Goal: Book appointment/travel/reservation

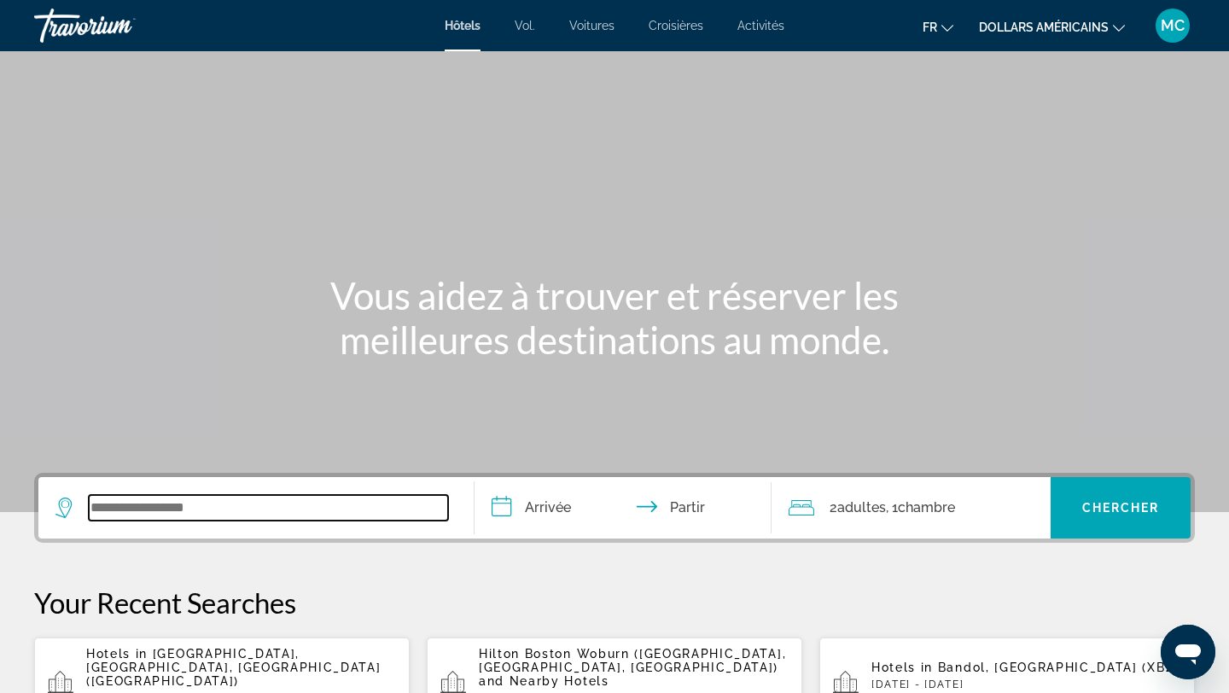
click at [183, 511] on input "Widget de recherche" at bounding box center [268, 508] width 359 height 26
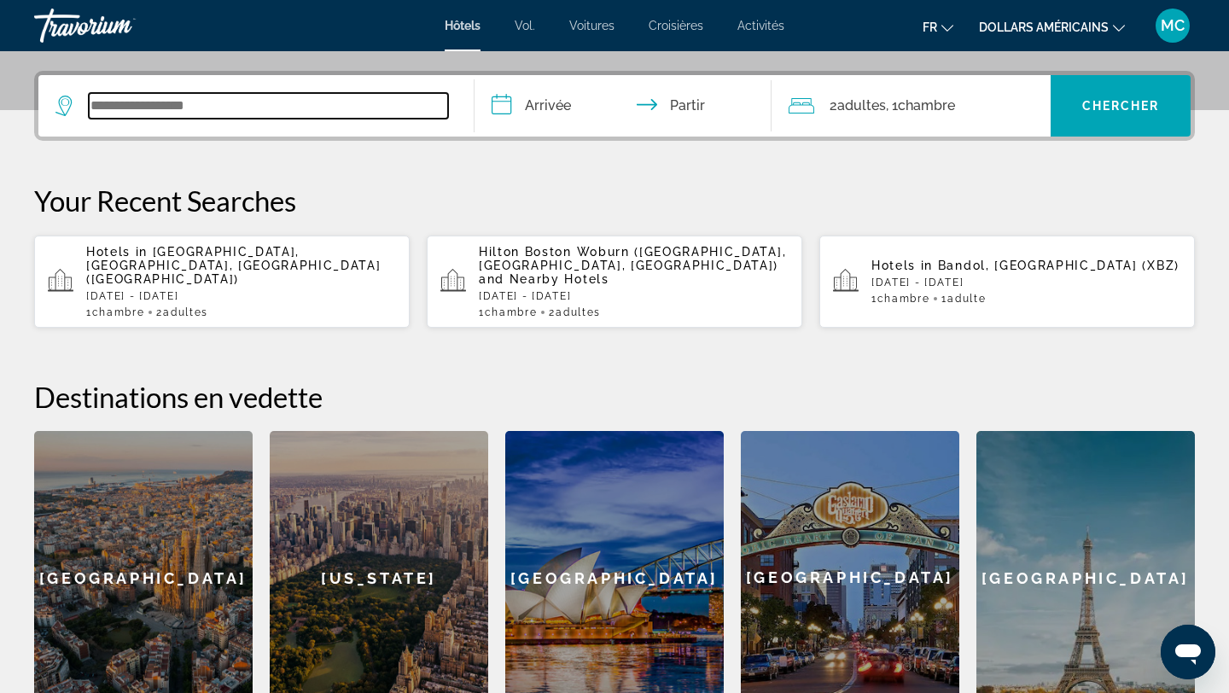
scroll to position [417, 0]
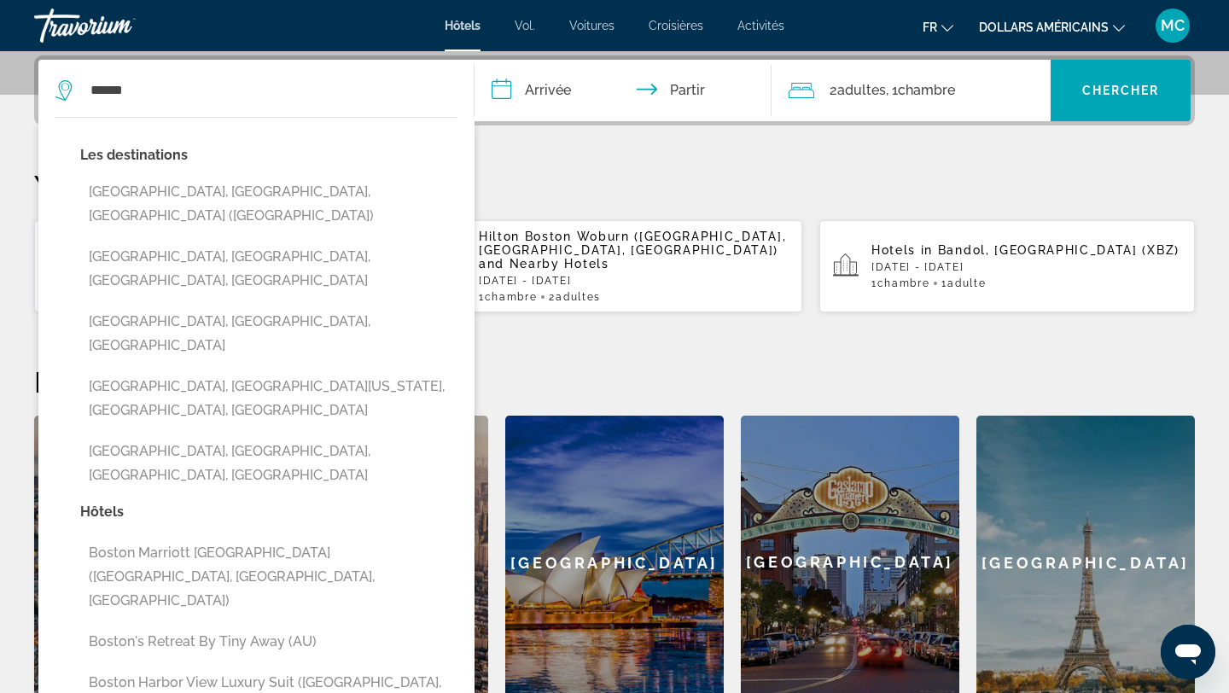
click at [246, 188] on button "Boston, MA, United States (BOS)" at bounding box center [268, 204] width 377 height 56
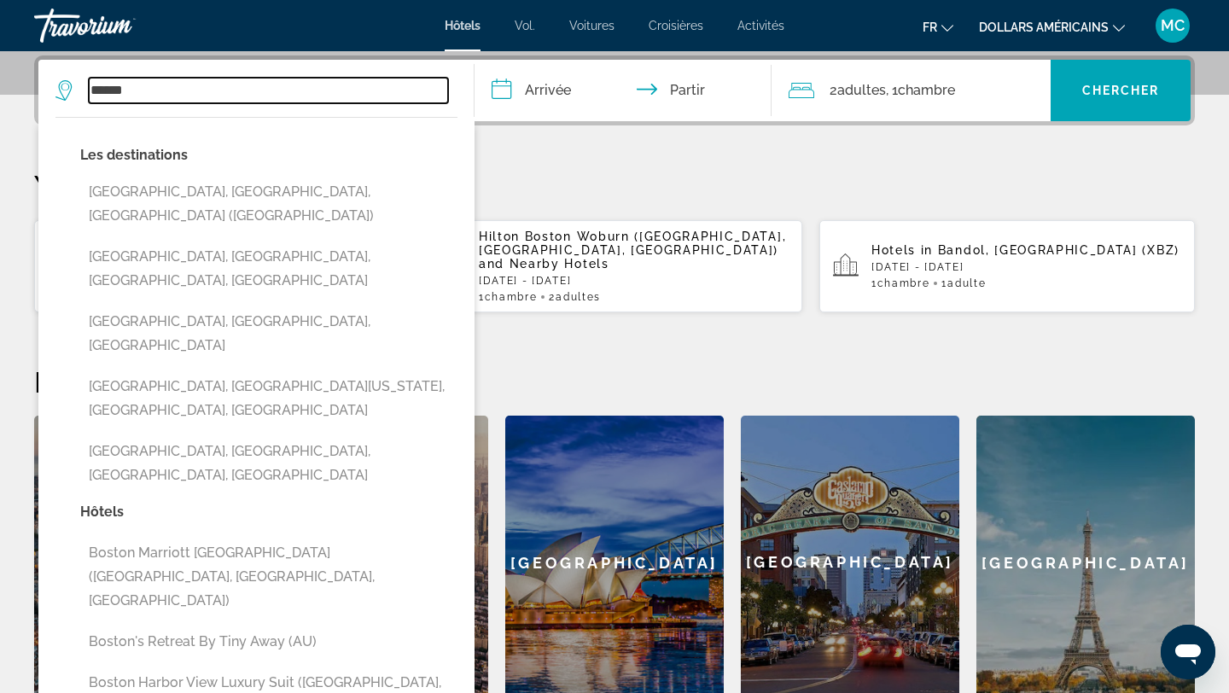
type input "**********"
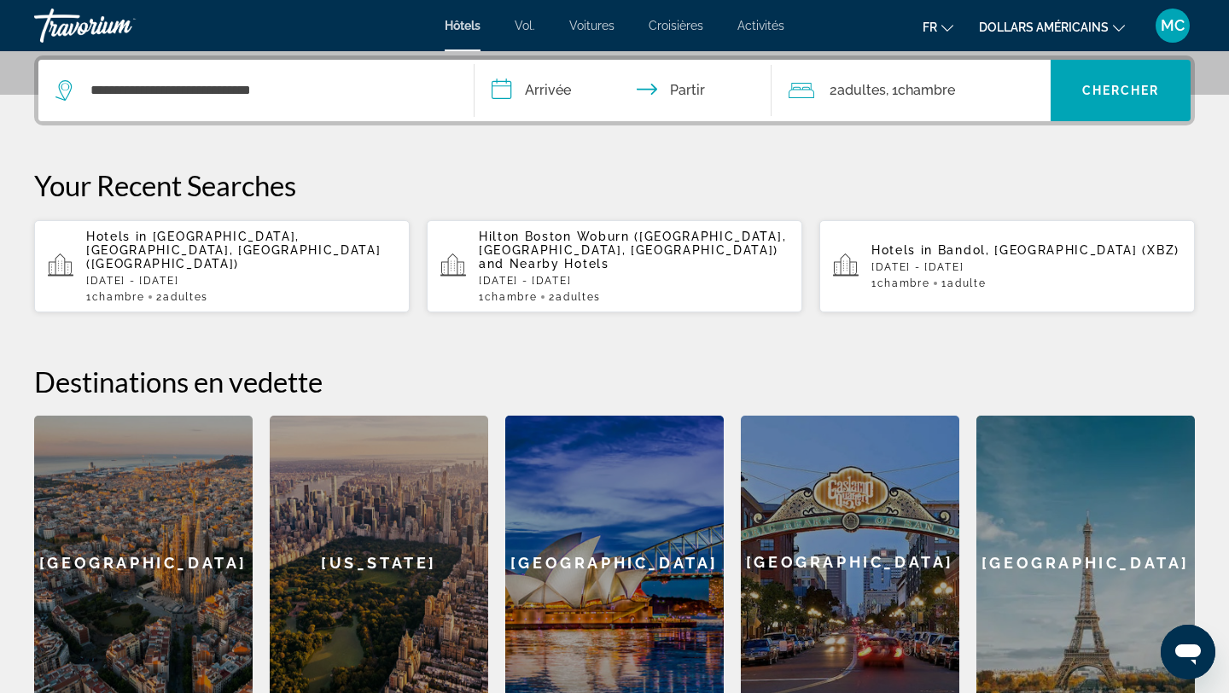
drag, startPoint x: 0, startPoint y: 0, endPoint x: 540, endPoint y: 91, distance: 548.0
click at [540, 91] on input "**********" at bounding box center [627, 93] width 304 height 67
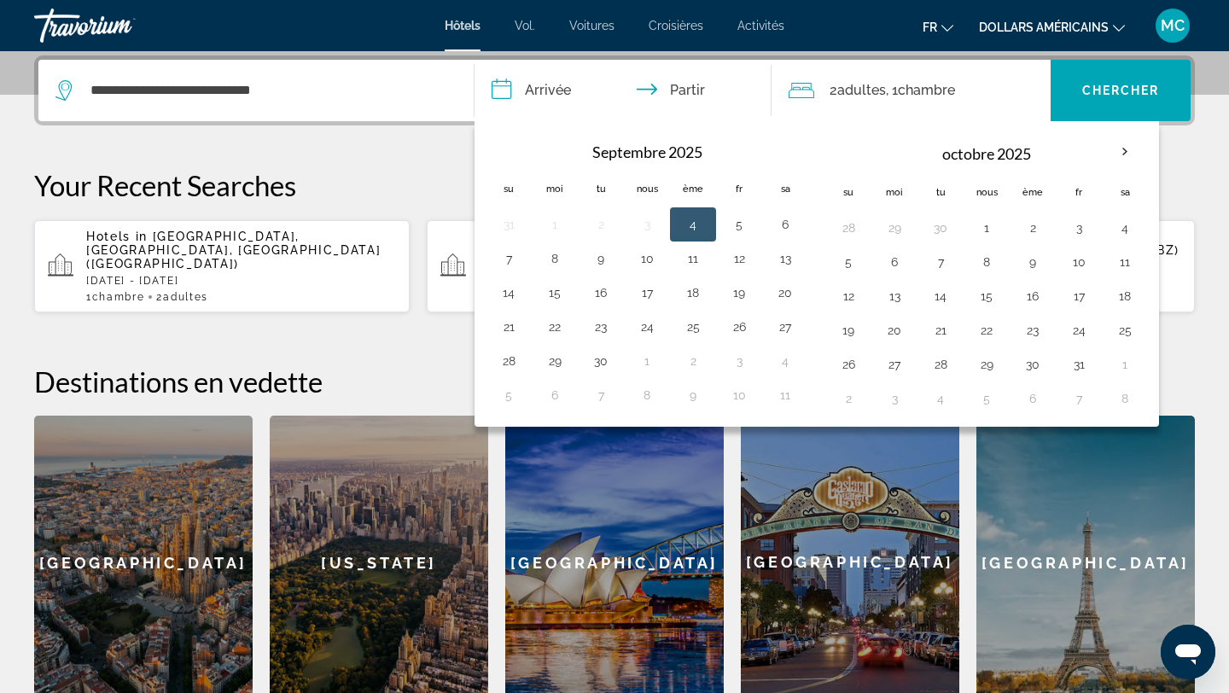
click at [509, 370] on button "28" at bounding box center [508, 361] width 27 height 24
click at [700, 80] on input "**********" at bounding box center [627, 93] width 304 height 67
click at [651, 360] on button "1" at bounding box center [646, 361] width 27 height 24
type input "**********"
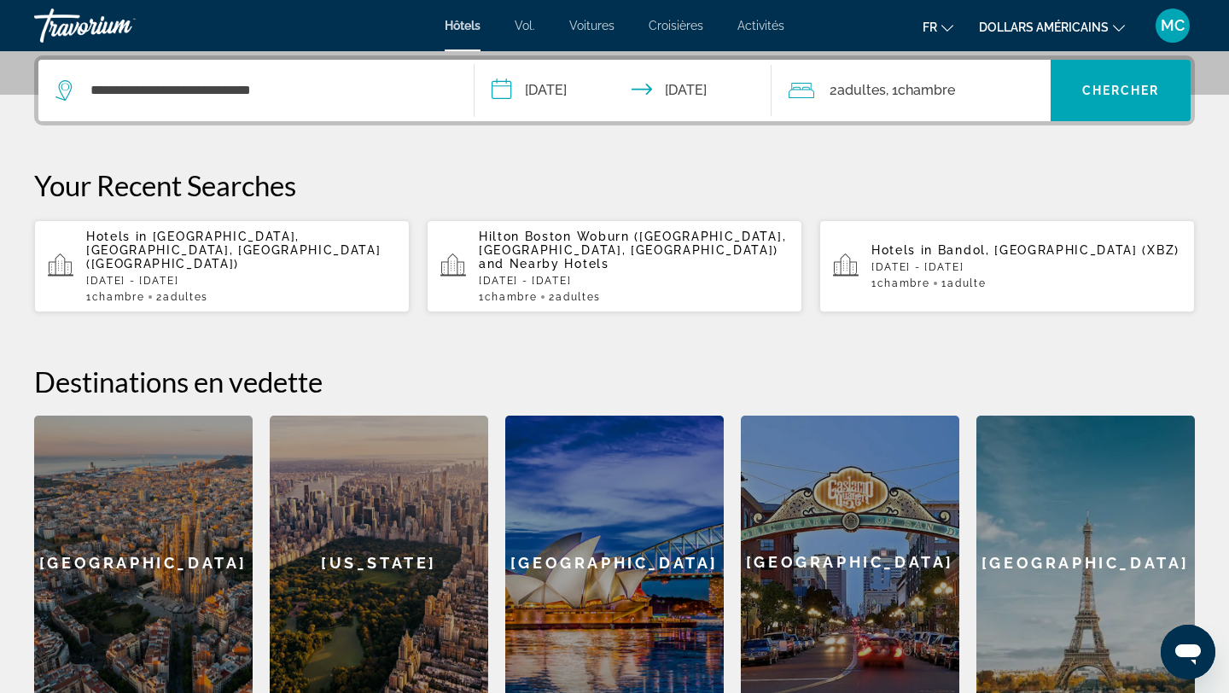
click at [1101, 101] on span "Widget de recherche" at bounding box center [1121, 90] width 140 height 41
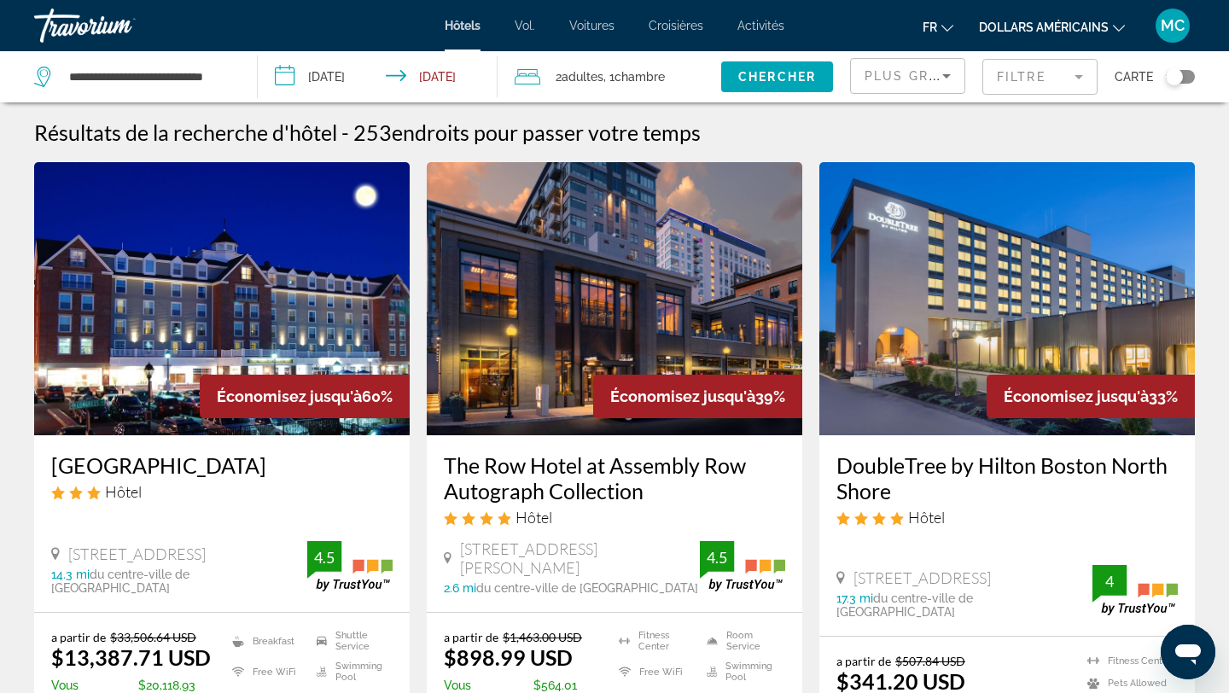
click at [1063, 78] on mat-form-field "Filtre" at bounding box center [1040, 77] width 115 height 36
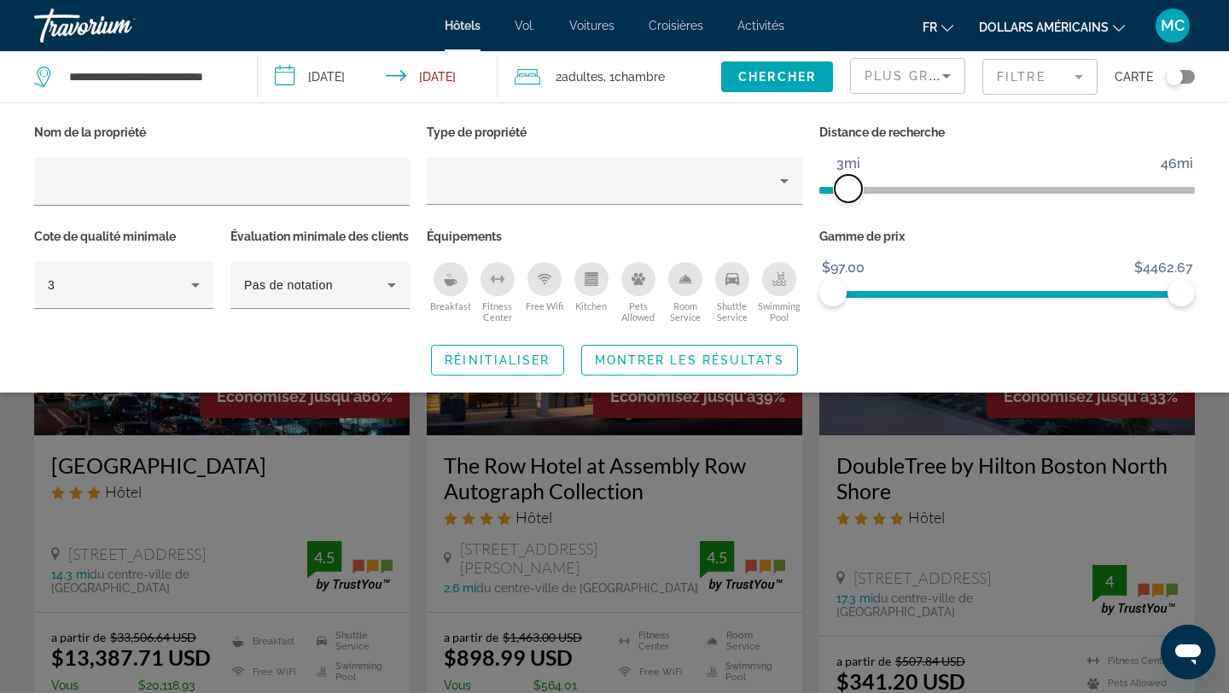
drag, startPoint x: 540, startPoint y: 91, endPoint x: 849, endPoint y: 190, distance: 324.2
click at [849, 190] on span "ngx-slider" at bounding box center [848, 188] width 27 height 27
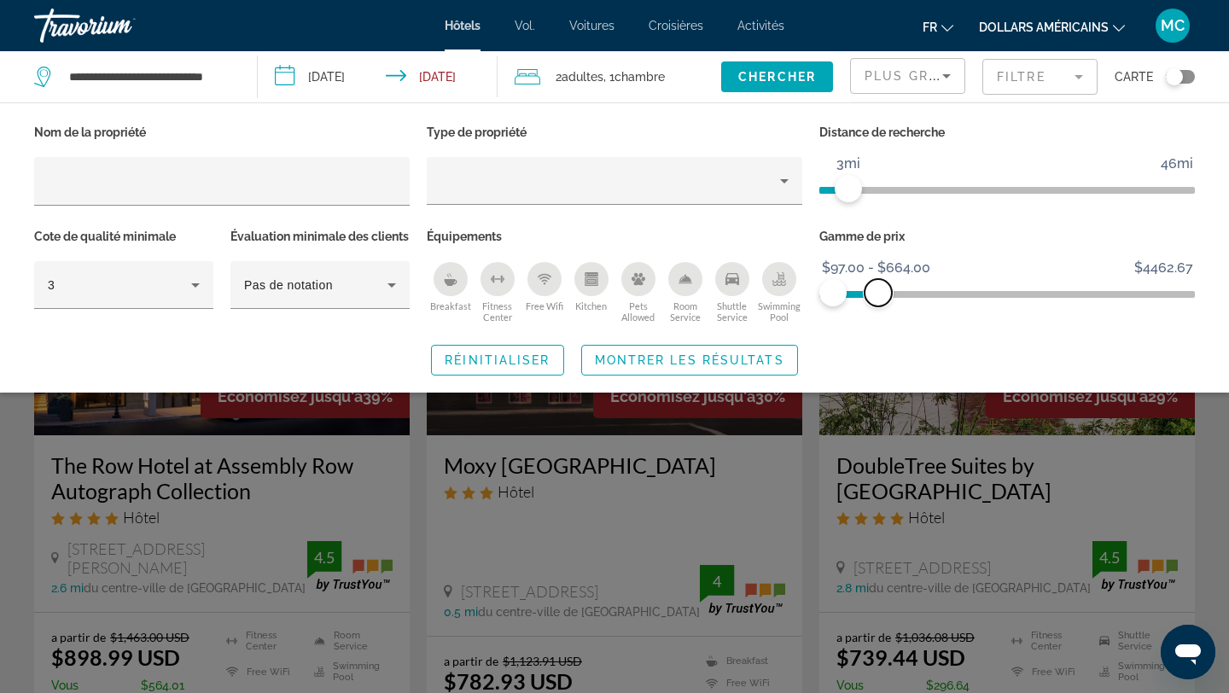
drag, startPoint x: 849, startPoint y: 190, endPoint x: 878, endPoint y: 295, distance: 108.9
click at [878, 295] on span "ngx-slider-max" at bounding box center [878, 292] width 27 height 27
click at [686, 367] on span "Montrer les résultats" at bounding box center [690, 360] width 190 height 14
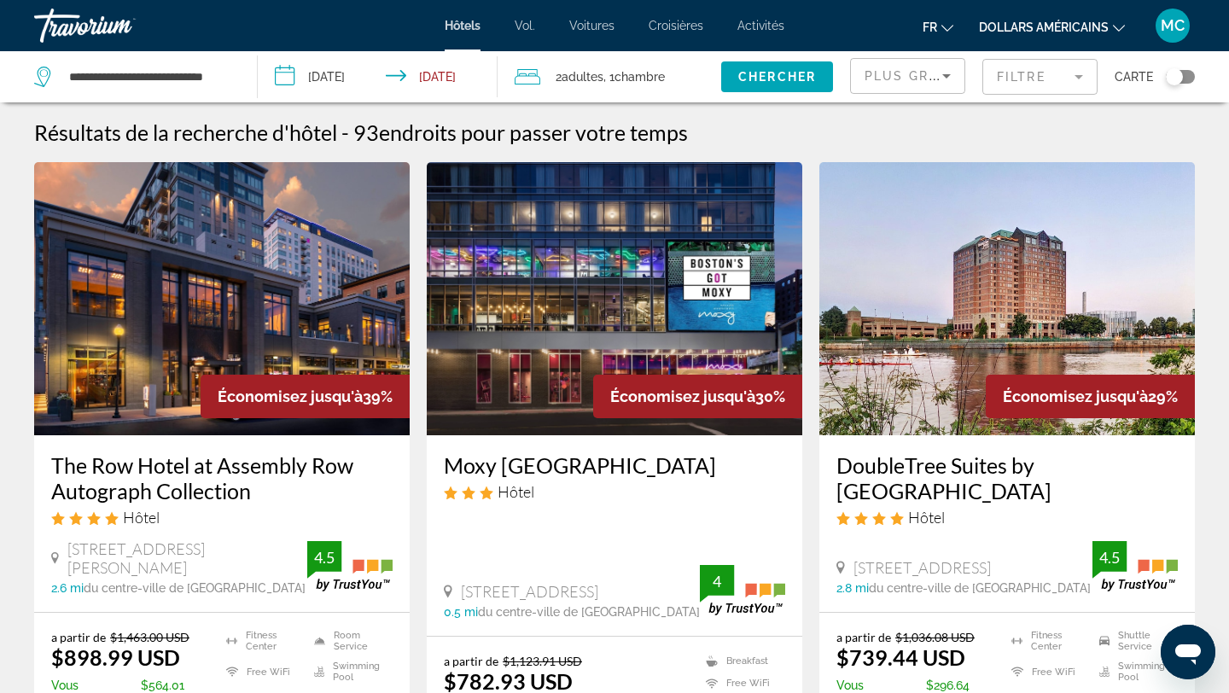
click at [1065, 87] on mat-form-field "Filtre" at bounding box center [1040, 77] width 115 height 36
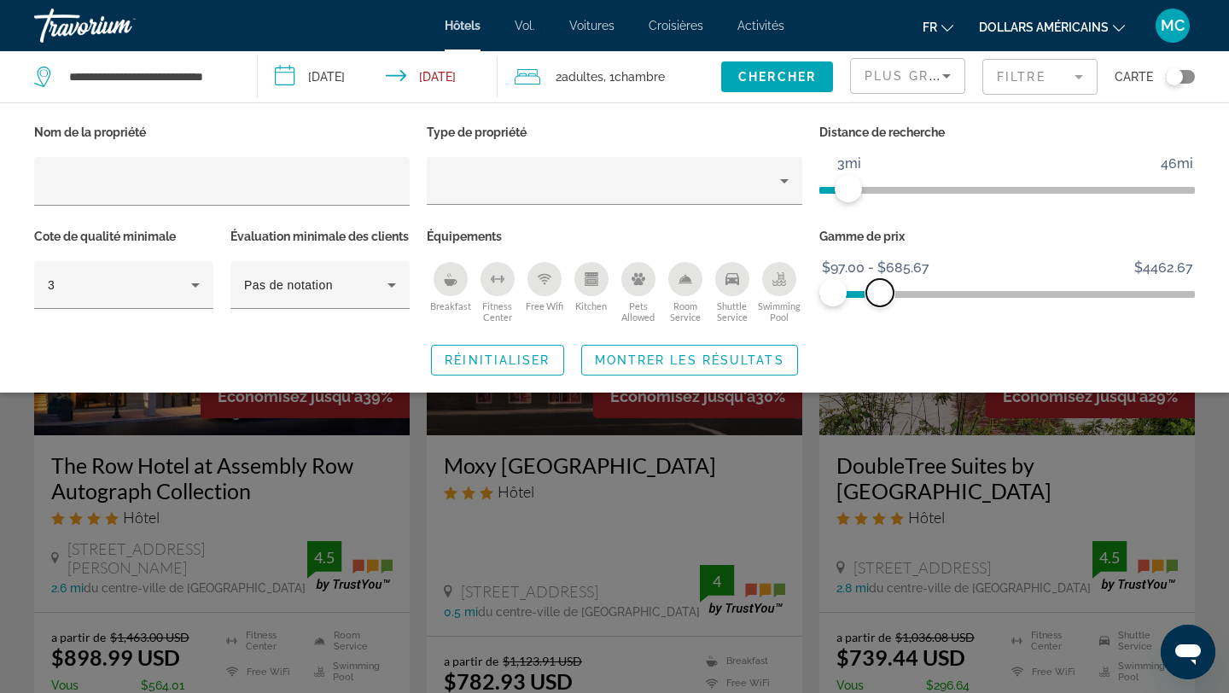
click at [880, 296] on span "ngx-slider-max" at bounding box center [879, 292] width 27 height 27
click at [887, 296] on span "ngx-slider-max" at bounding box center [886, 292] width 27 height 27
click at [720, 367] on span "Montrer les résultats" at bounding box center [690, 360] width 190 height 14
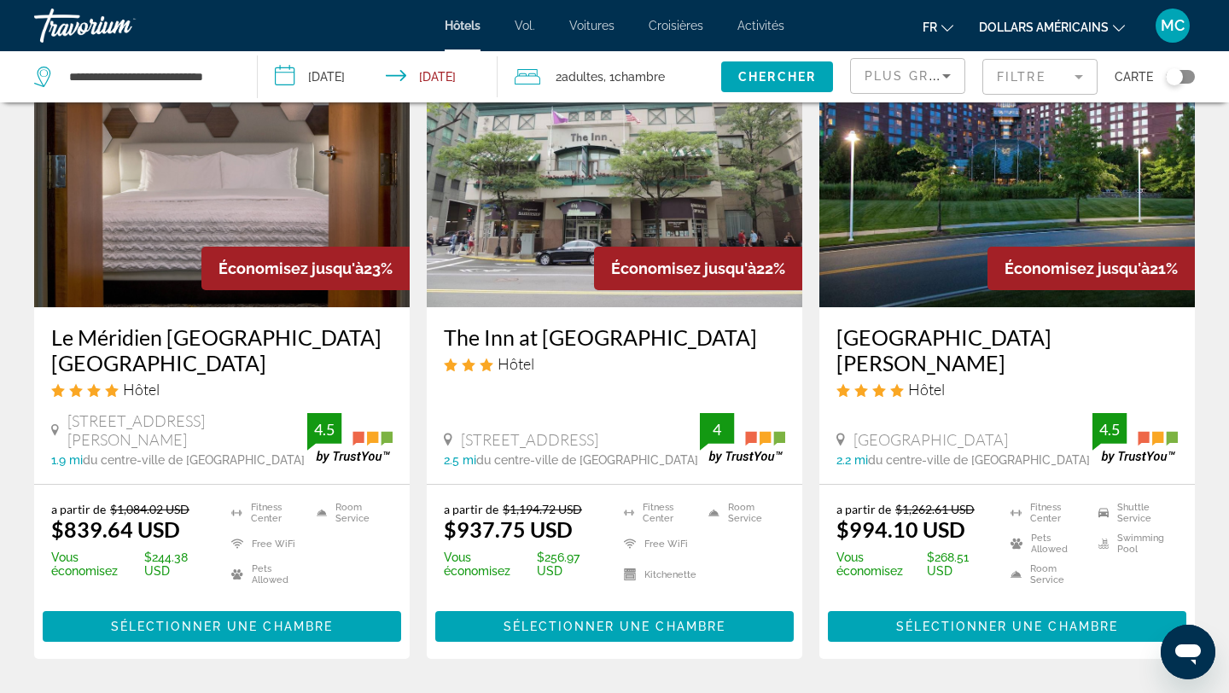
scroll to position [1473, 0]
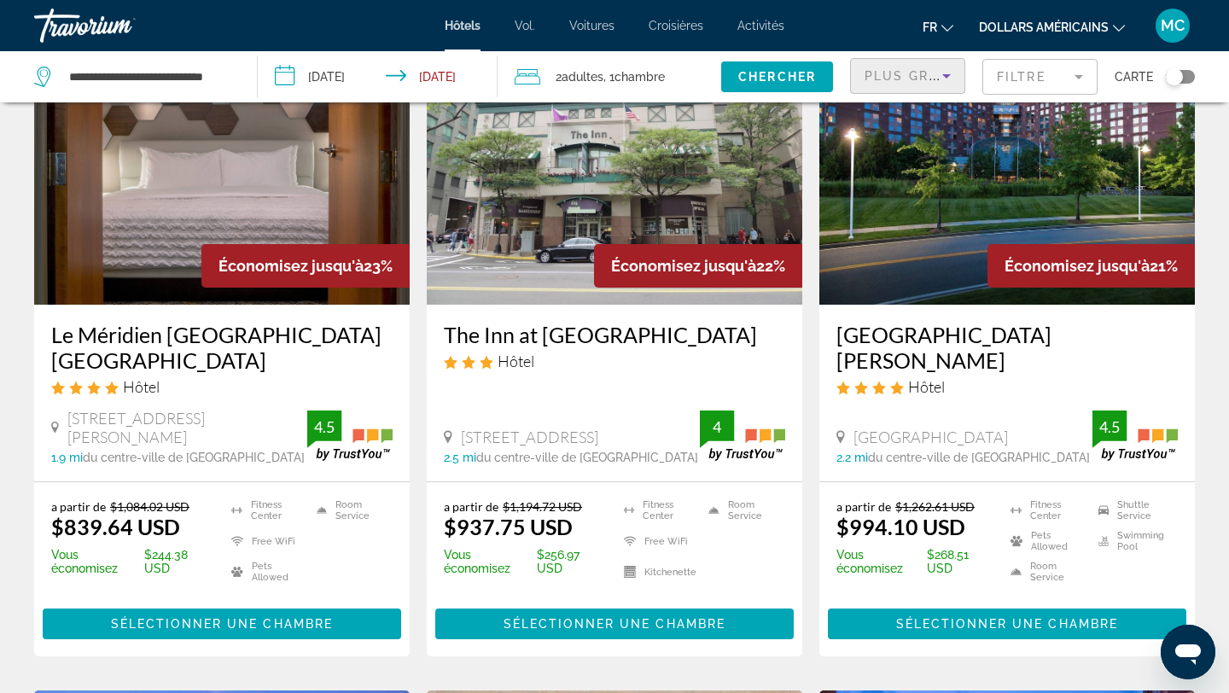
click at [928, 77] on span "Plus grandes économies" at bounding box center [967, 76] width 204 height 14
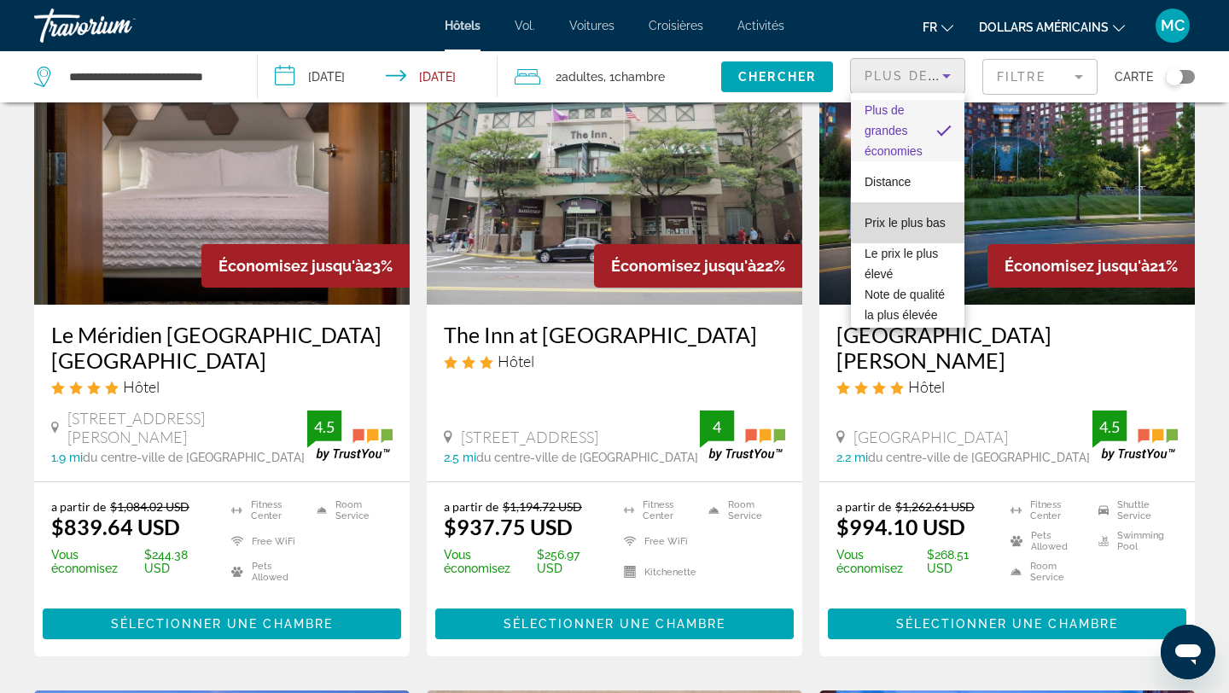
click at [915, 224] on font "Prix ​​le plus bas" at bounding box center [905, 223] width 81 height 14
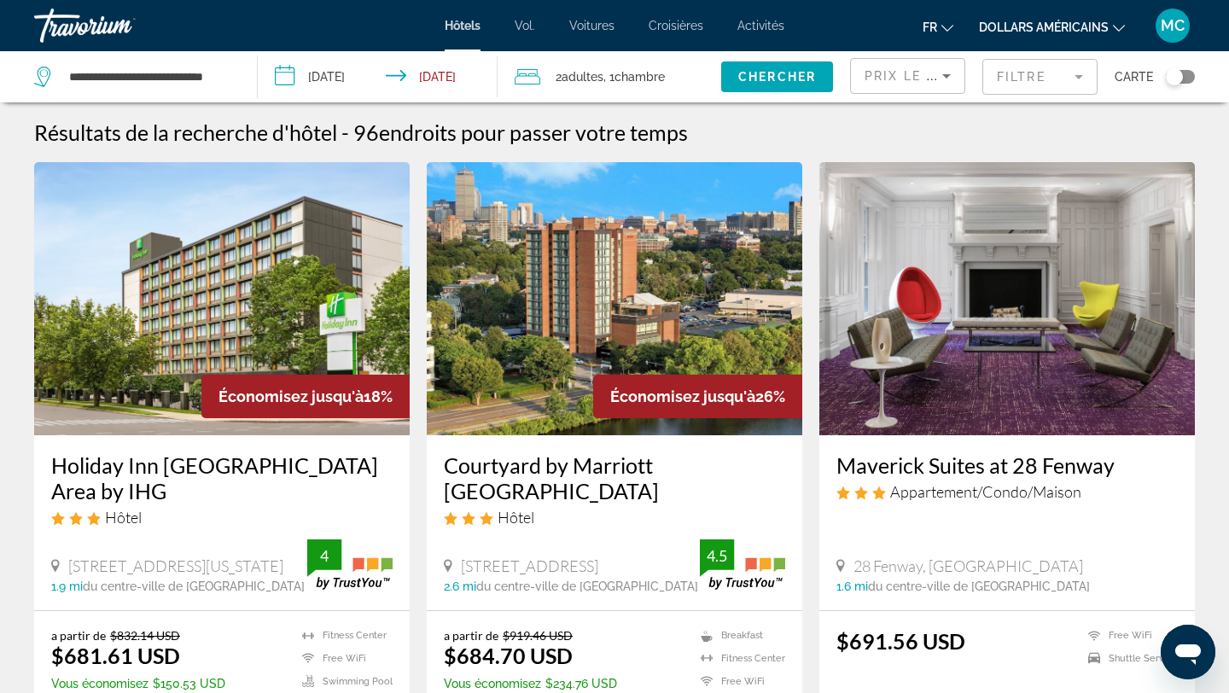
click at [1182, 28] on font "MC" at bounding box center [1173, 25] width 24 height 18
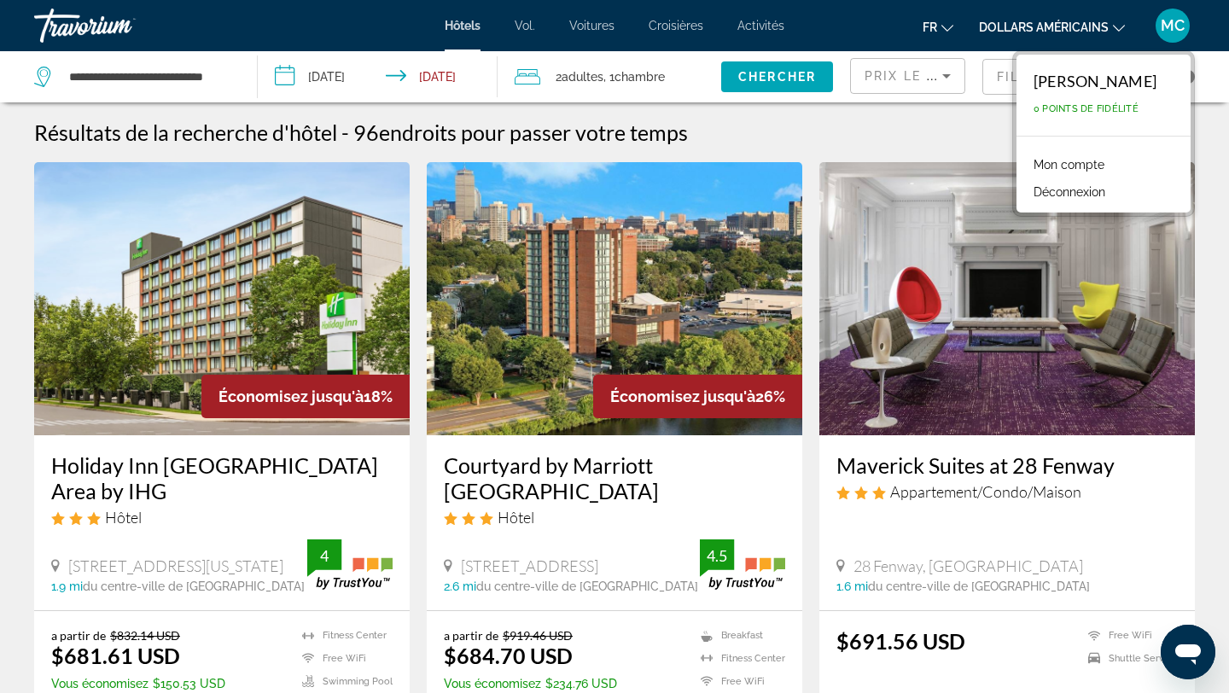
click at [1105, 159] on font "Mon compte" at bounding box center [1069, 165] width 71 height 14
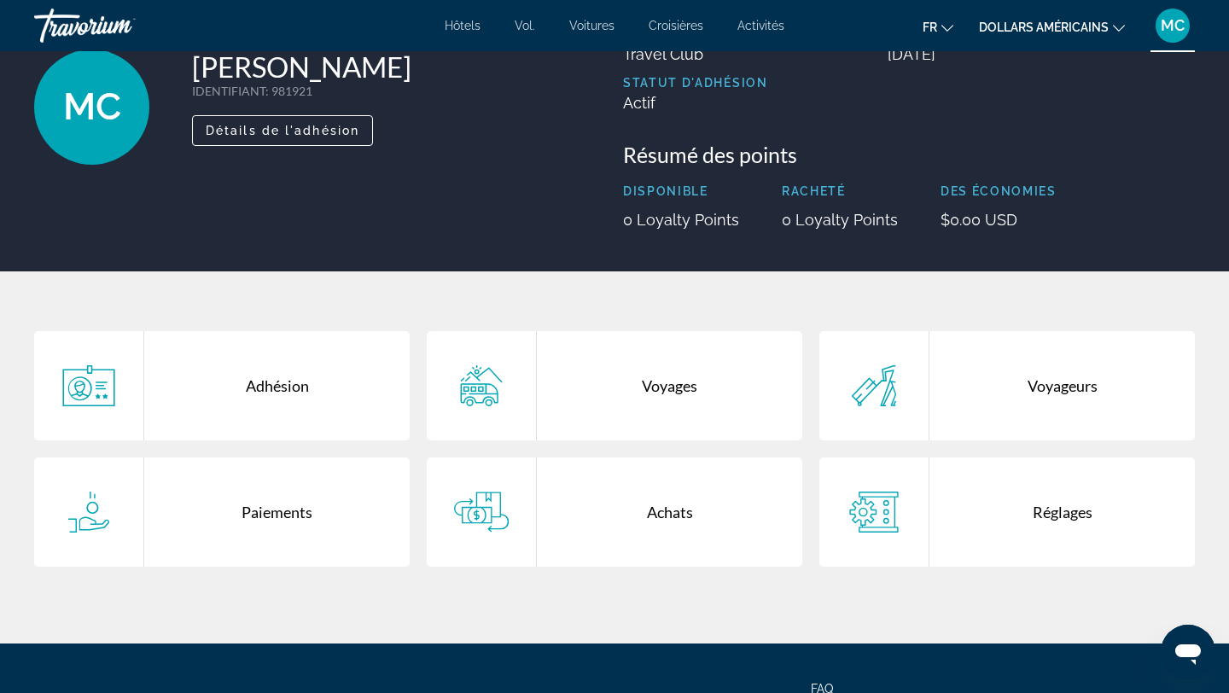
scroll to position [119, 0]
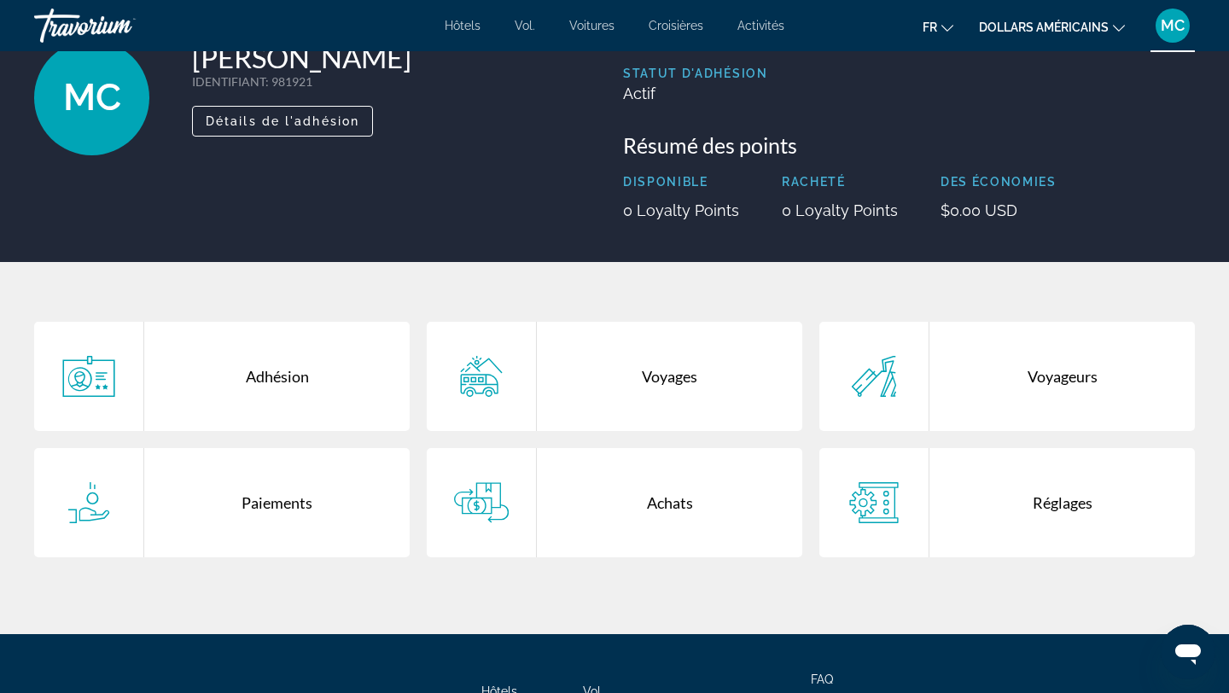
click at [651, 370] on div "Voyages" at bounding box center [669, 376] width 265 height 109
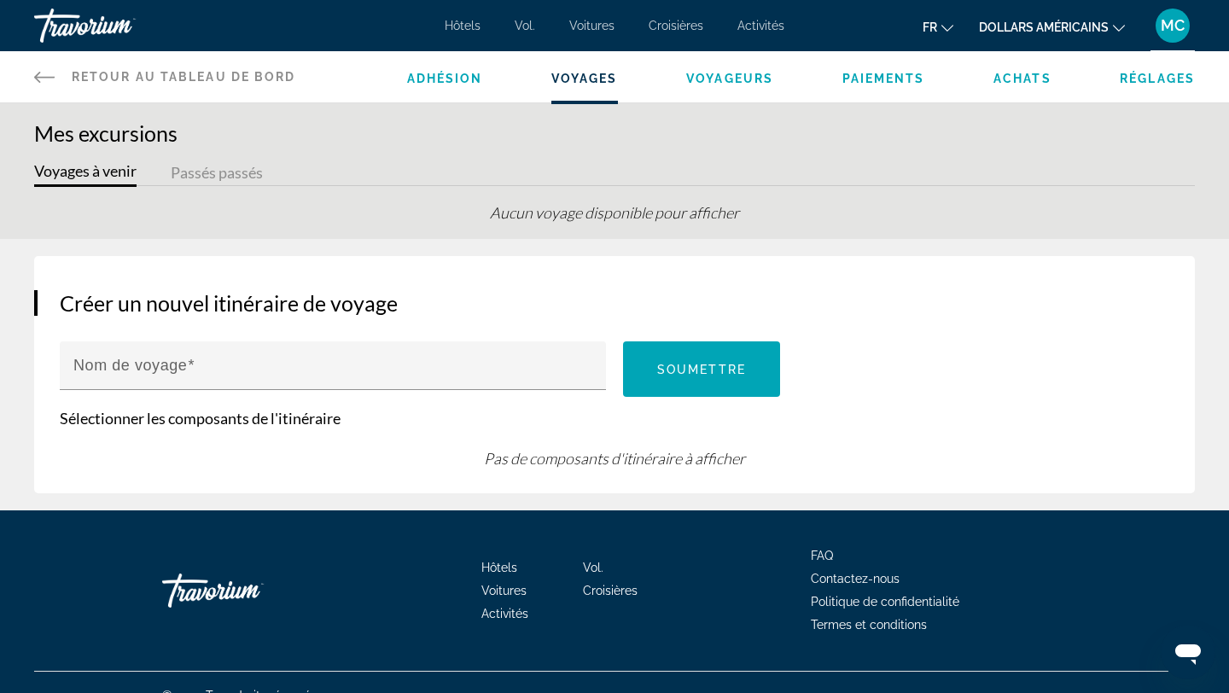
click at [1013, 78] on span "Achats" at bounding box center [1023, 79] width 58 height 14
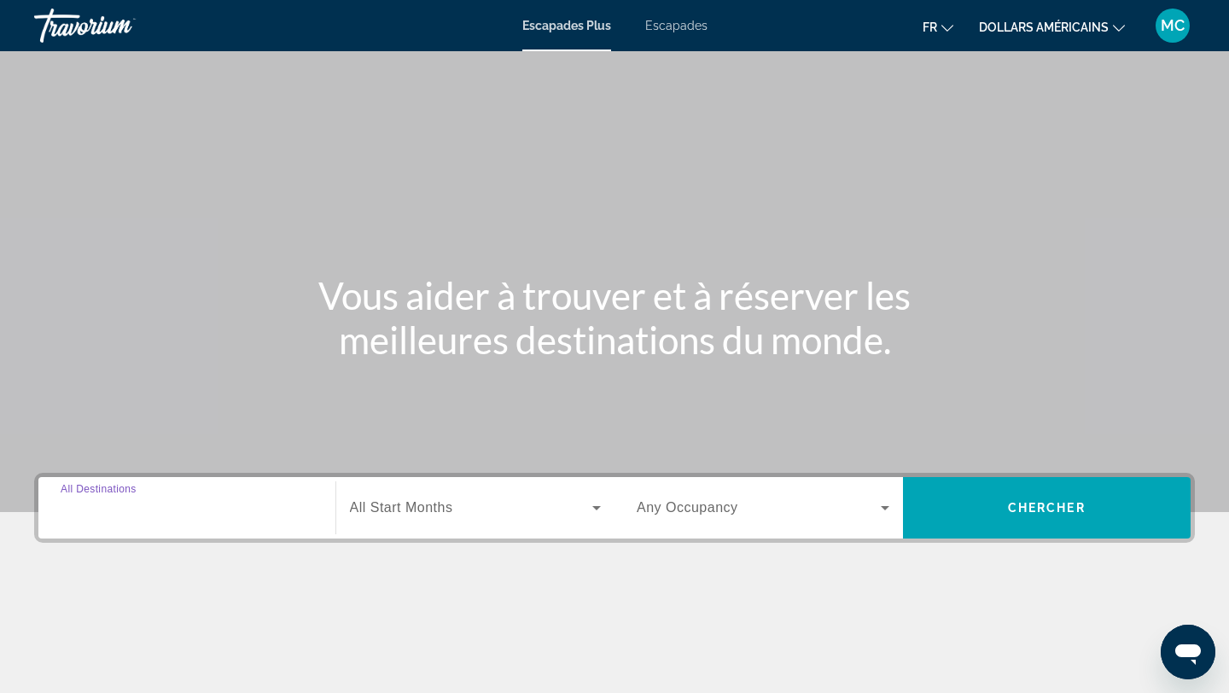
click at [210, 509] on input "Destination All Destinations" at bounding box center [187, 509] width 253 height 20
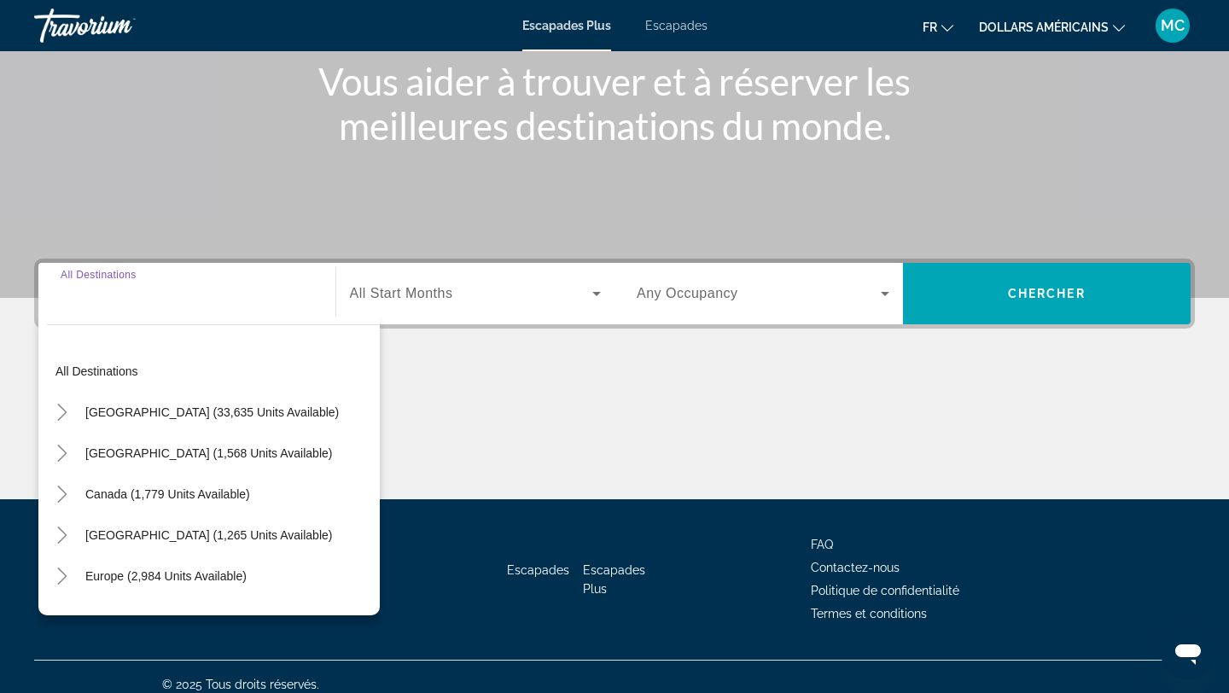
scroll to position [230, 0]
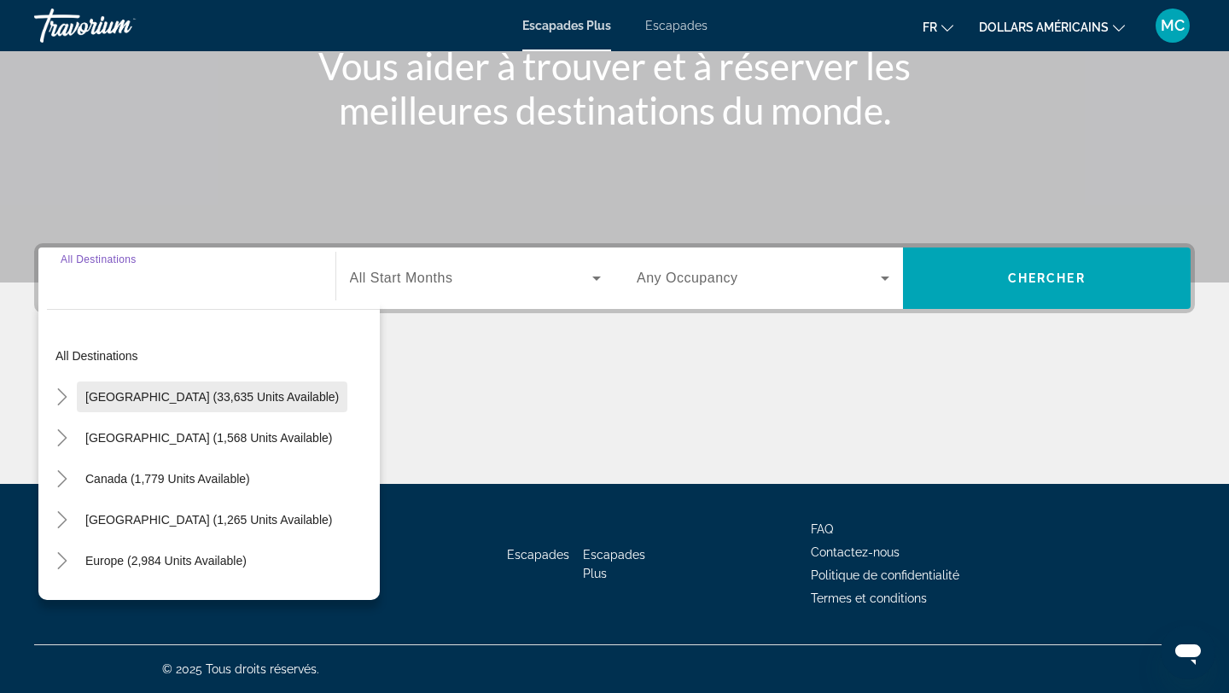
click at [188, 401] on span "[GEOGRAPHIC_DATA] (33,635 units available)" at bounding box center [212, 397] width 254 height 14
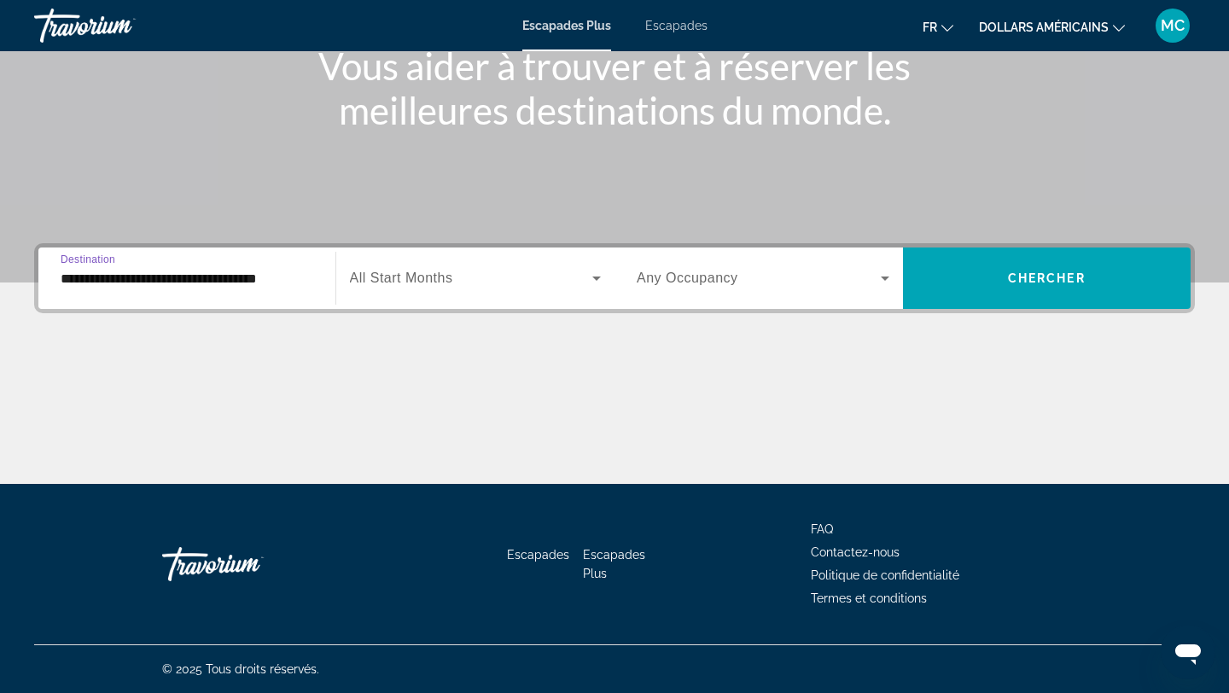
click at [163, 275] on input "**********" at bounding box center [187, 279] width 253 height 20
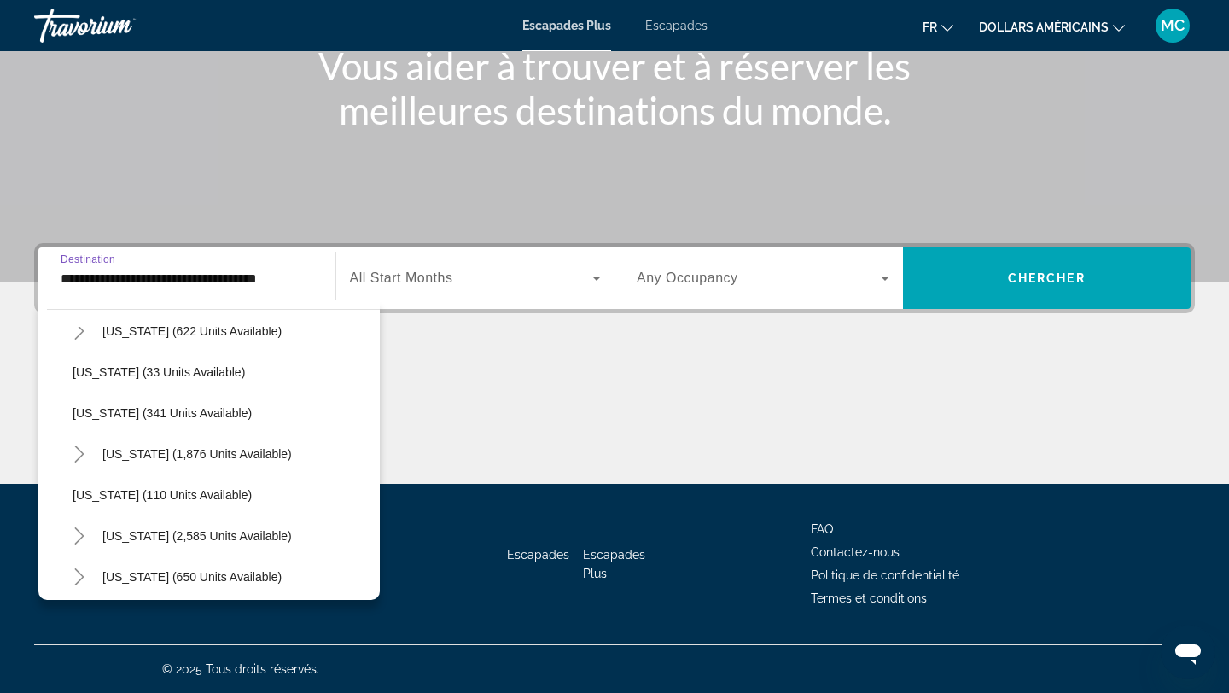
scroll to position [669, 0]
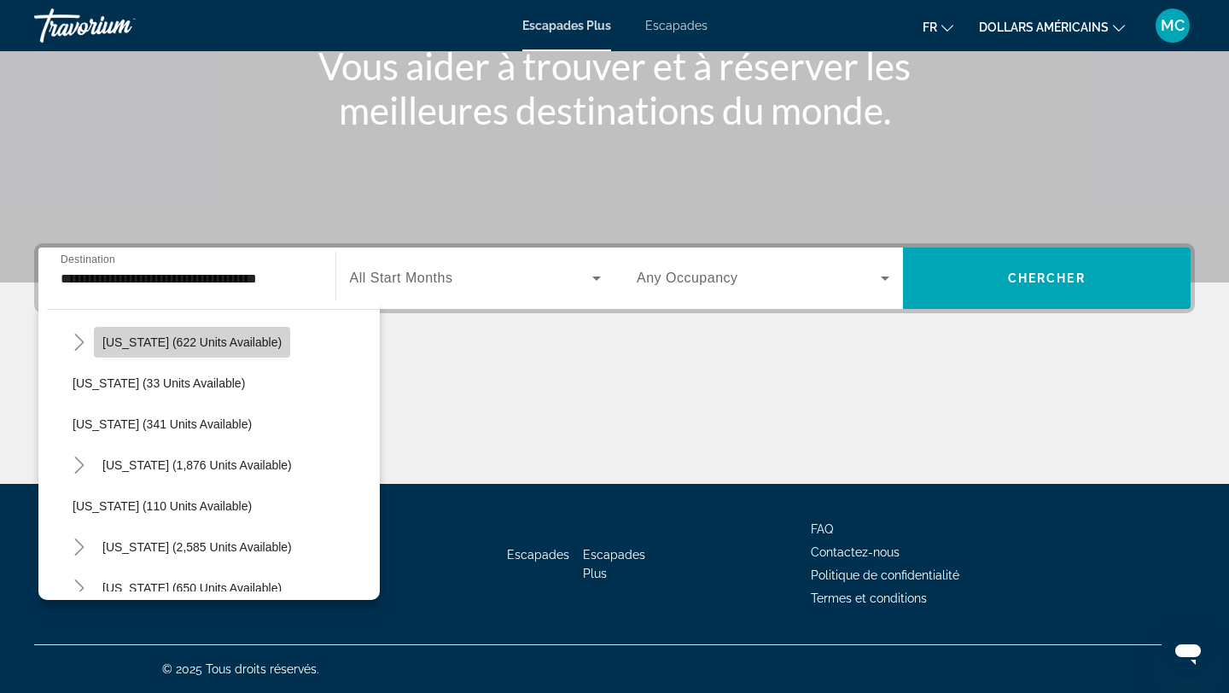
click at [166, 335] on span "[US_STATE] (622 units available)" at bounding box center [191, 342] width 179 height 14
type input "**********"
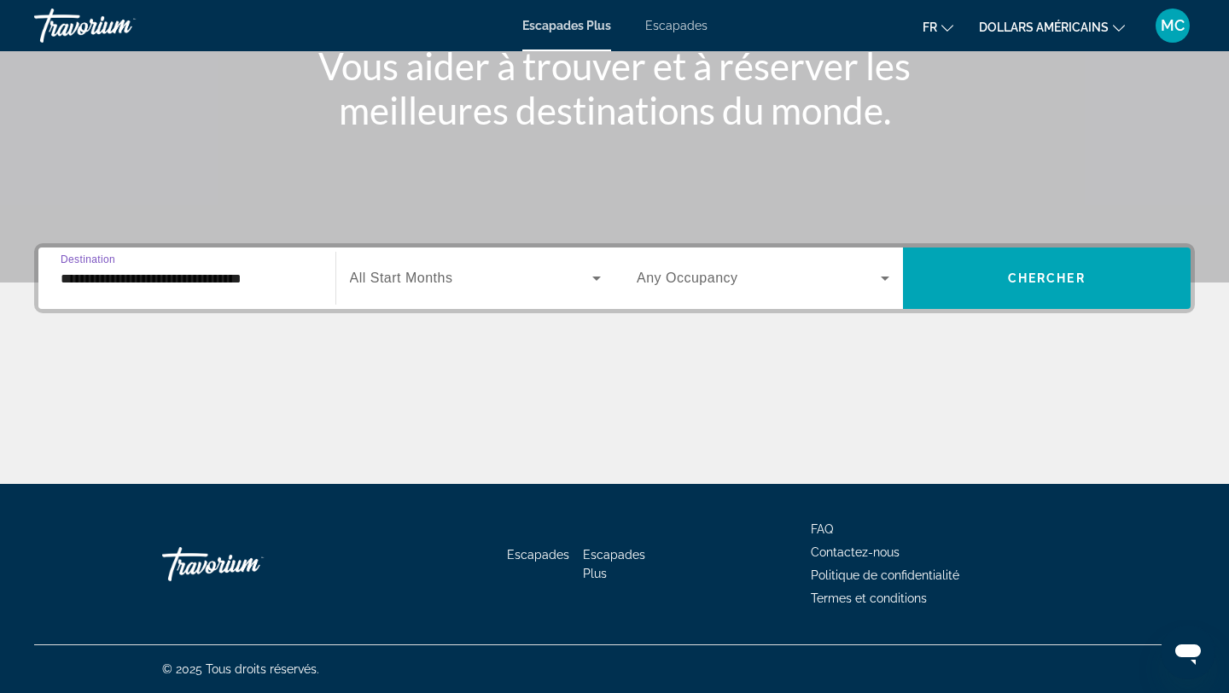
click at [610, 270] on div "Start Month All Start Months" at bounding box center [475, 278] width 279 height 48
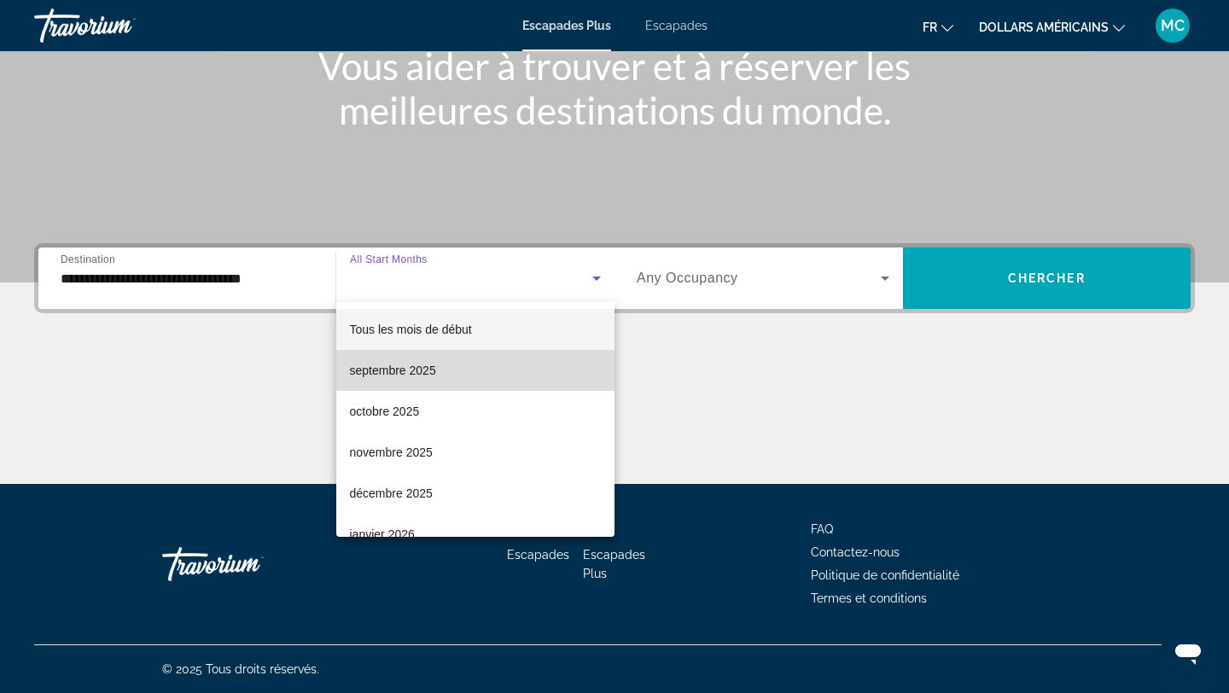
click at [471, 382] on mat-option "septembre 2025" at bounding box center [475, 370] width 279 height 41
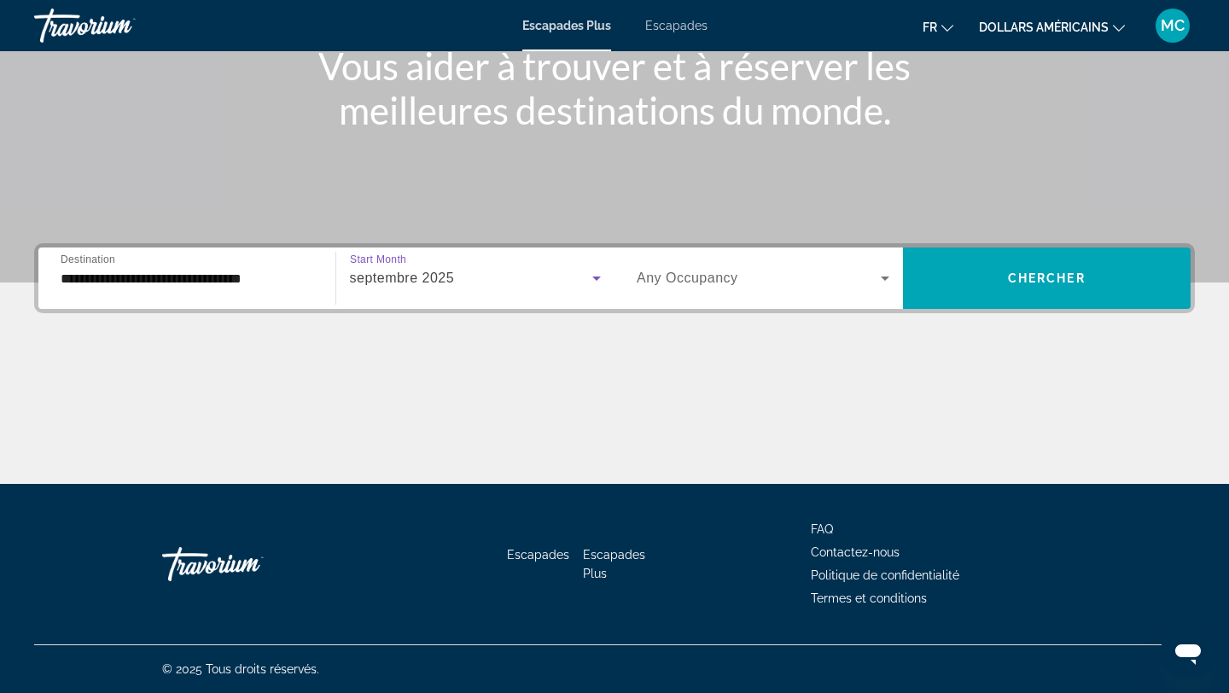
click at [854, 282] on span "Widget de recherche" at bounding box center [759, 278] width 244 height 20
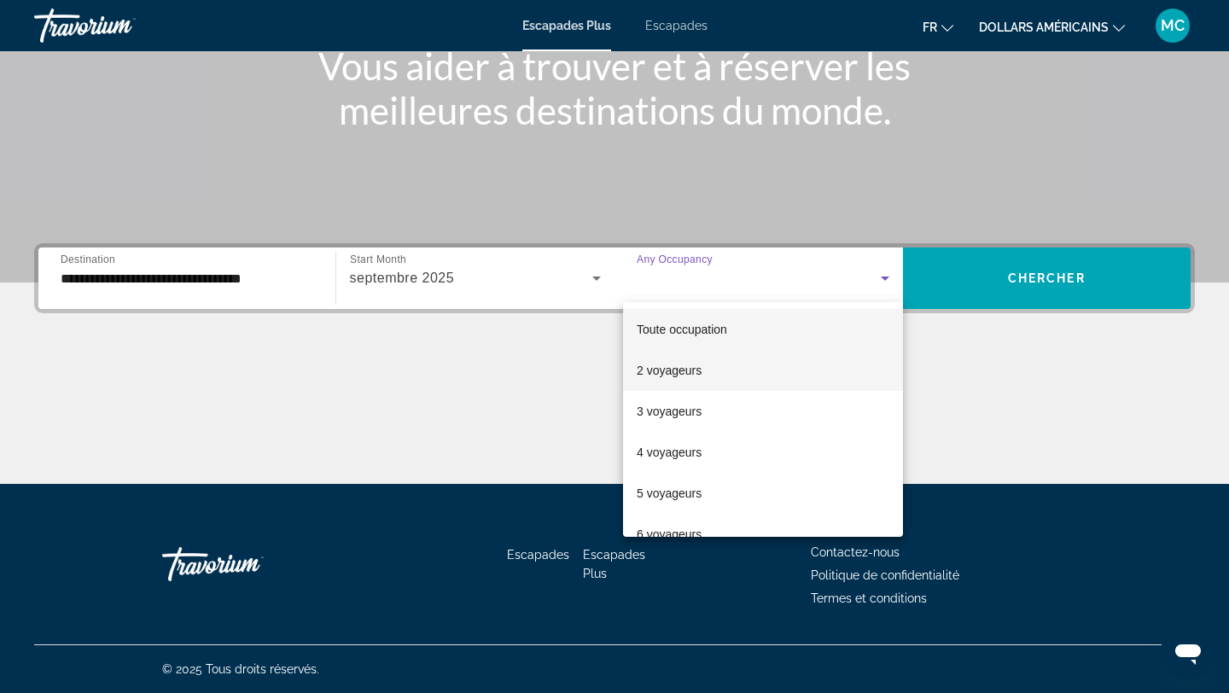
click at [788, 371] on mat-option "2 voyageurs" at bounding box center [763, 370] width 280 height 41
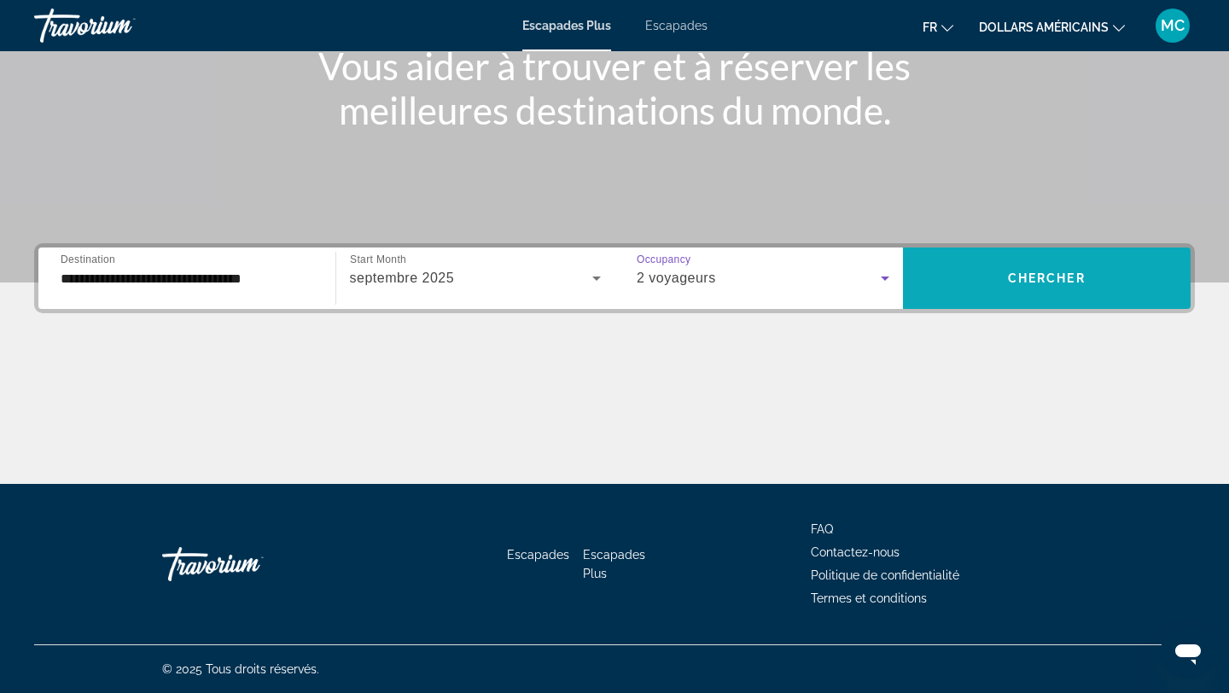
click at [1029, 293] on span "Widget de recherche" at bounding box center [1047, 278] width 289 height 41
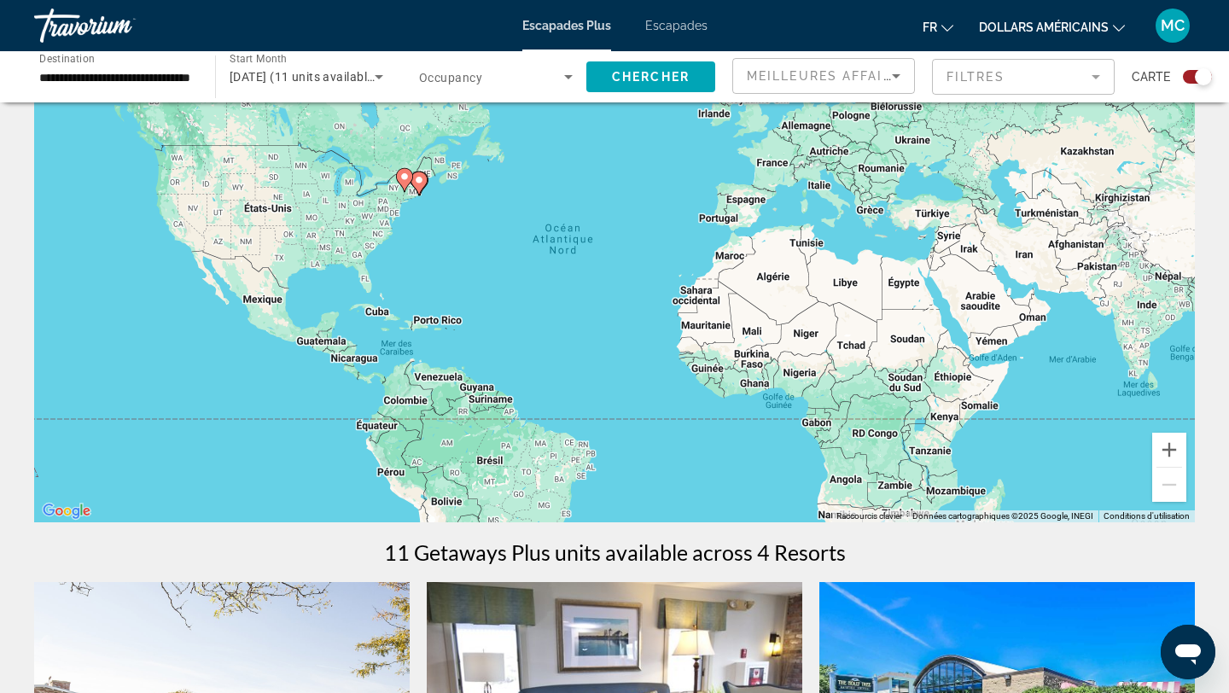
scroll to position [97, 0]
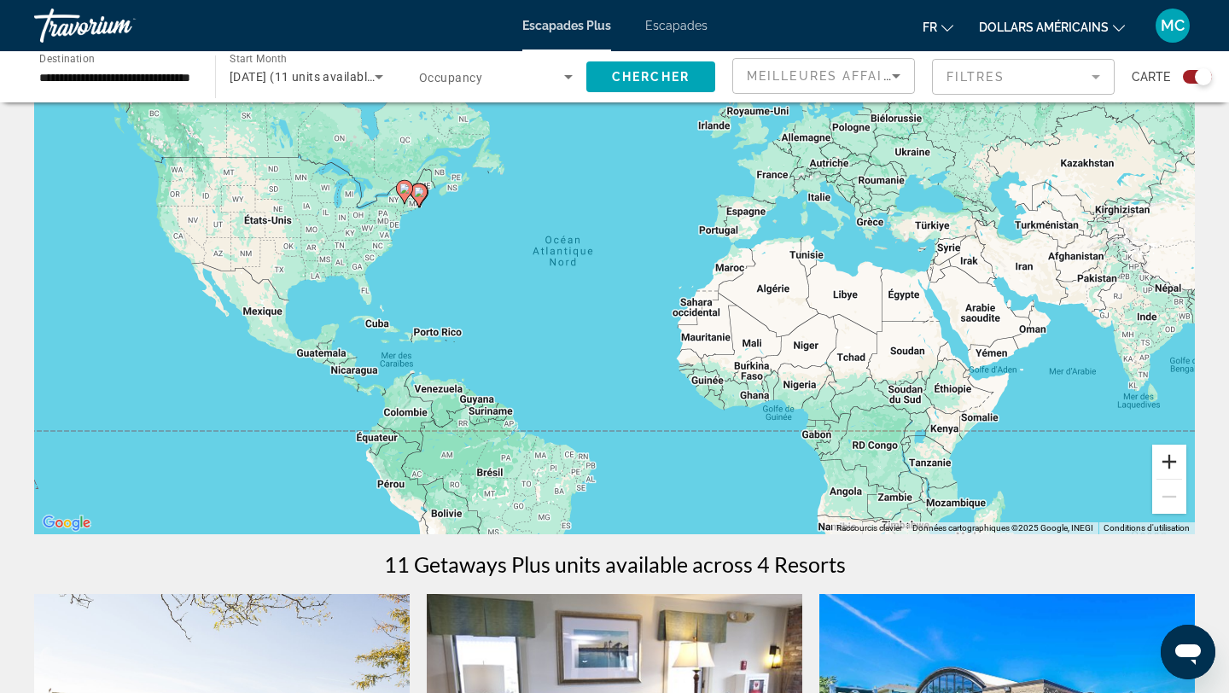
click at [1170, 465] on button "Zoom avant" at bounding box center [1169, 462] width 34 height 34
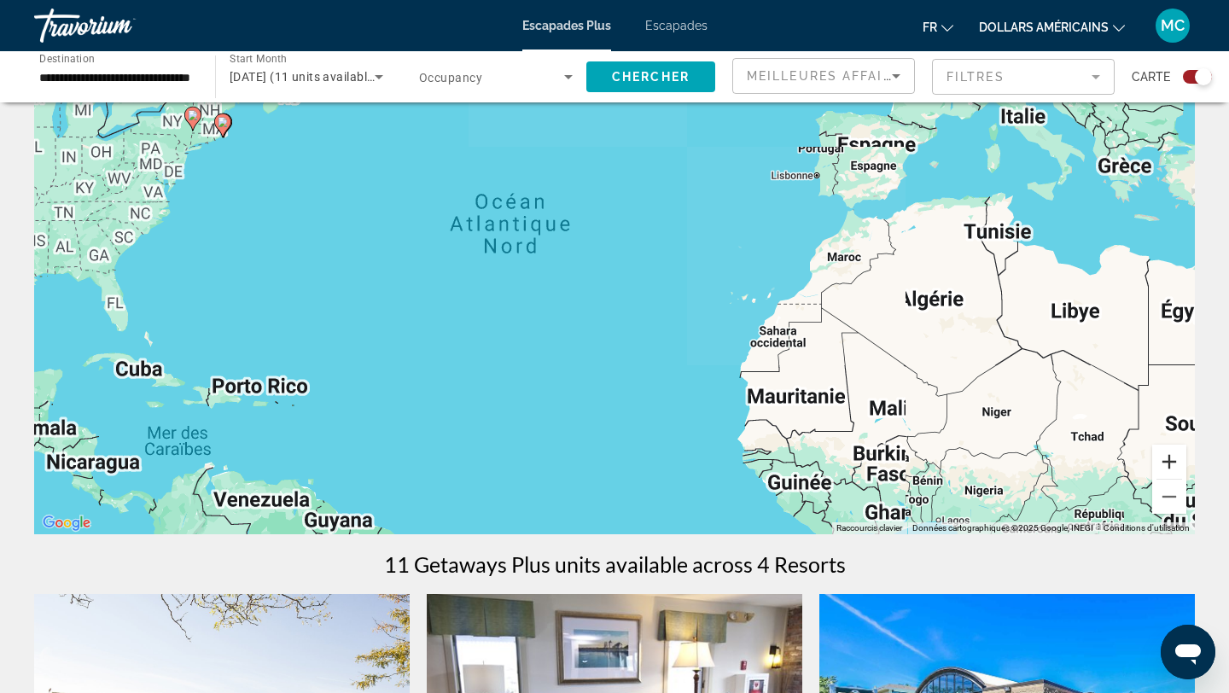
click at [1170, 465] on button "Zoom avant" at bounding box center [1169, 462] width 34 height 34
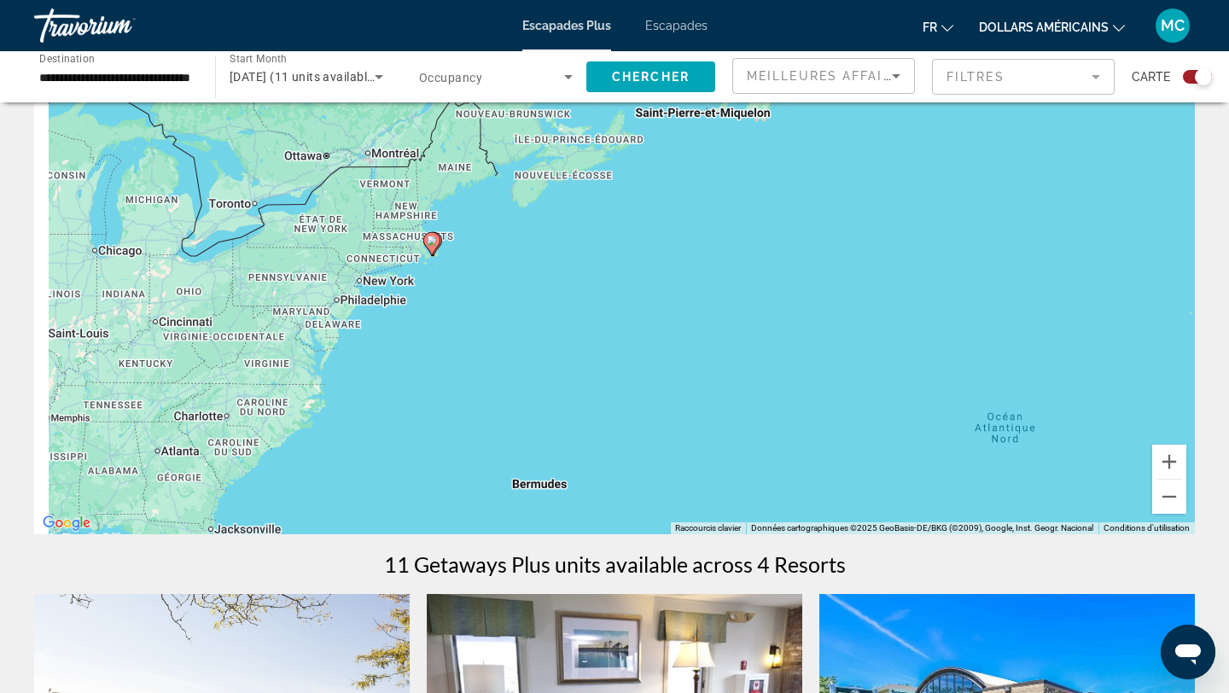
drag, startPoint x: 199, startPoint y: 260, endPoint x: 802, endPoint y: 527, distance: 658.9
click at [802, 527] on div "Pour activer le glissement avec le clavier, appuyez sur Alt+Entrée. Une fois ce…" at bounding box center [614, 278] width 1161 height 512
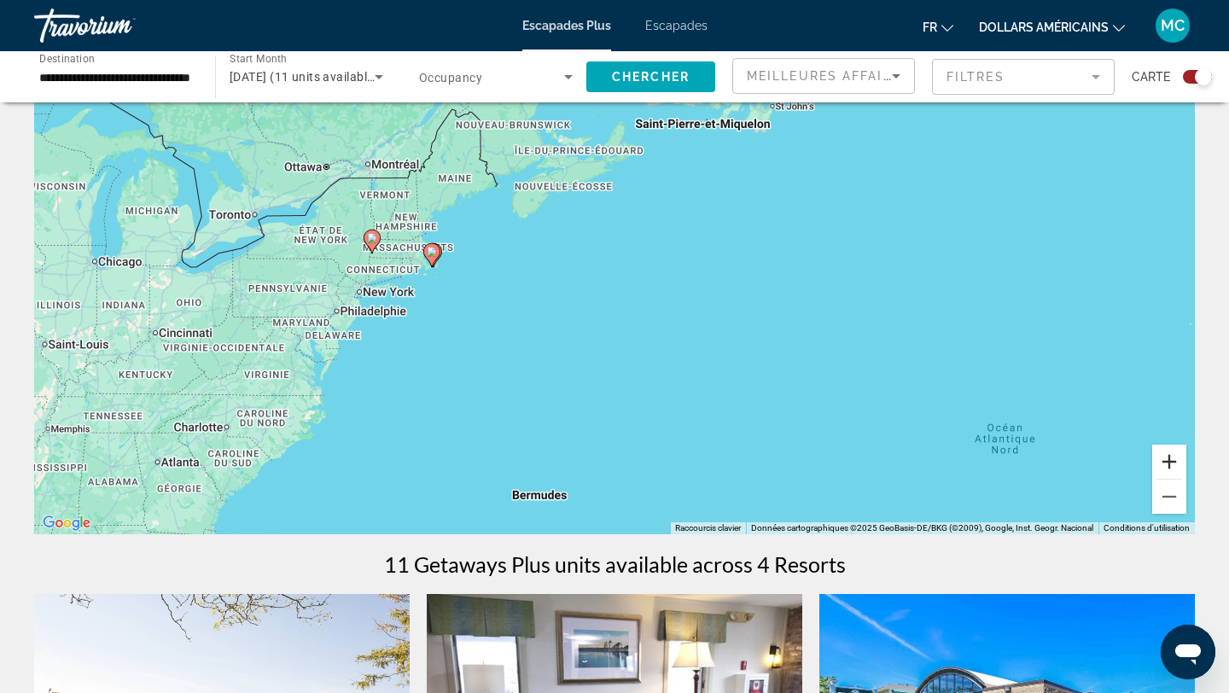
click at [1169, 463] on button "Zoom avant" at bounding box center [1169, 462] width 34 height 34
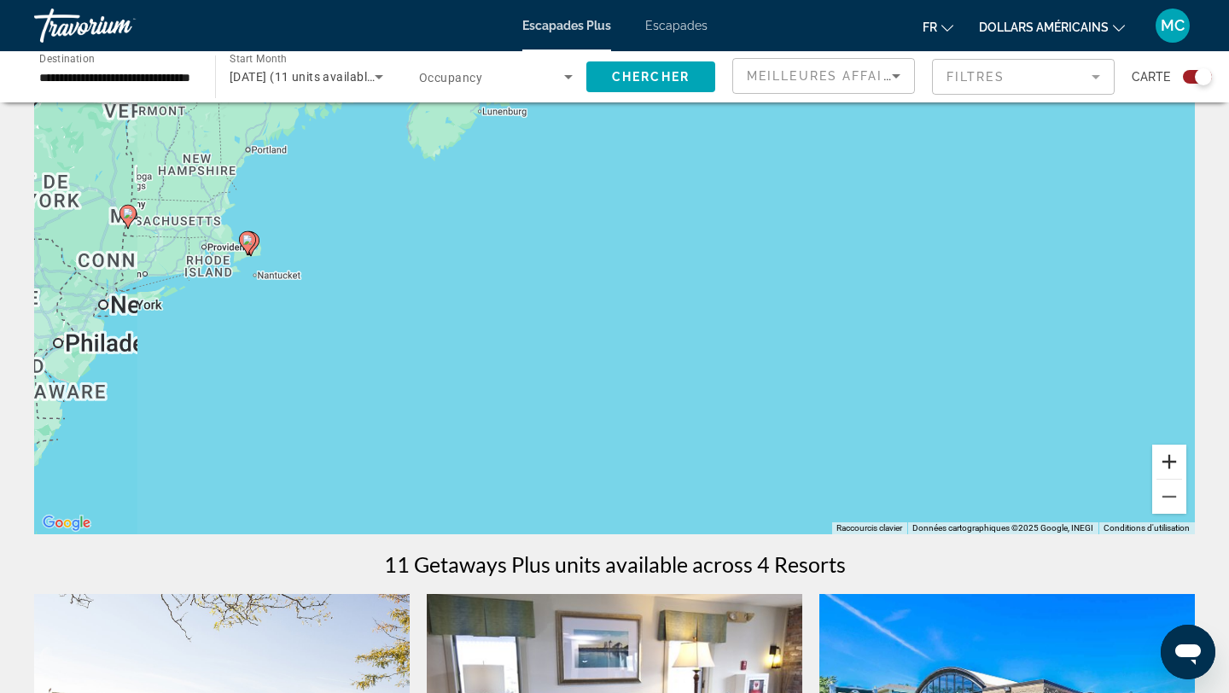
click at [1169, 463] on button "Zoom avant" at bounding box center [1169, 462] width 34 height 34
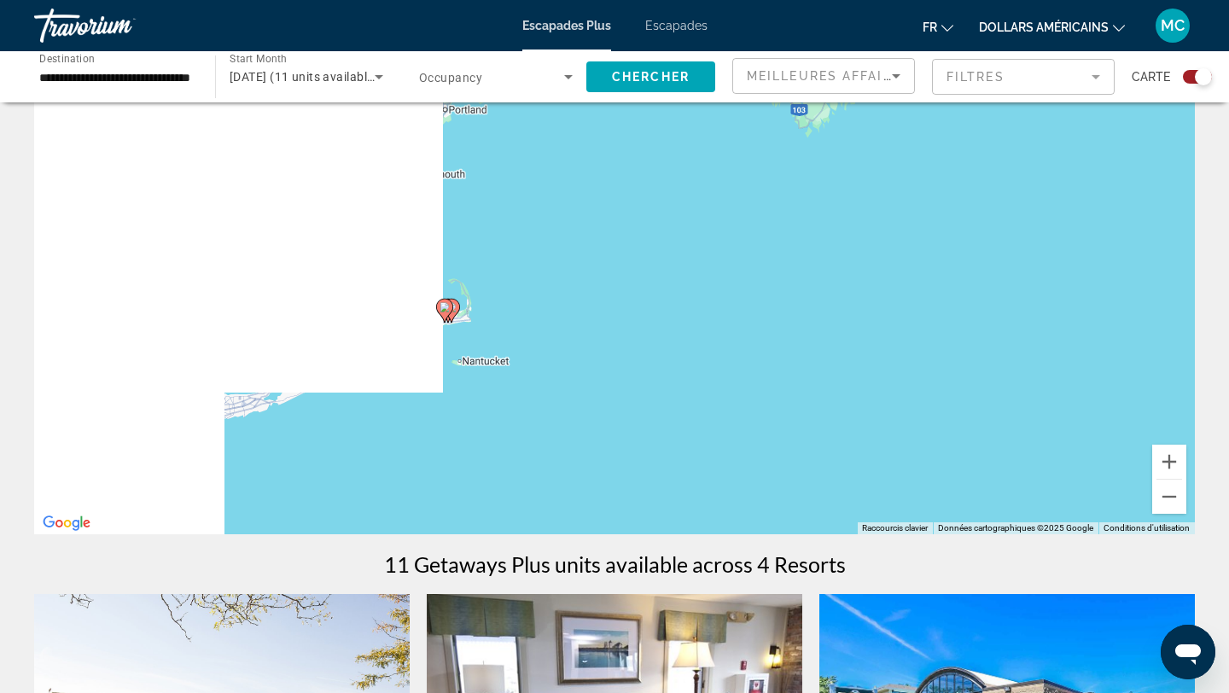
drag, startPoint x: 278, startPoint y: 259, endPoint x: 877, endPoint y: 360, distance: 607.0
click at [877, 360] on div "Pour activer le glissement avec le clavier, appuyez sur Alt+Entrée. Une fois ce…" at bounding box center [614, 278] width 1161 height 512
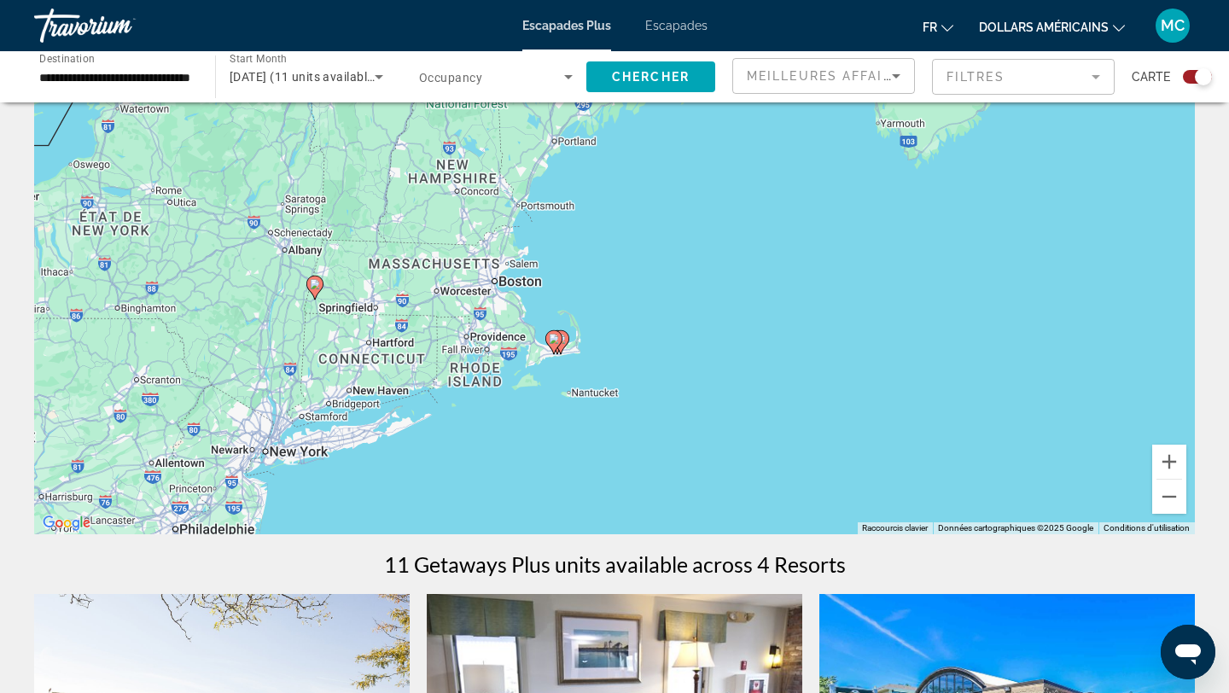
drag, startPoint x: 633, startPoint y: 335, endPoint x: 697, endPoint y: 344, distance: 64.7
click at [697, 344] on div "Pour activer le glissement avec le clavier, appuyez sur Alt+Entrée. Une fois ce…" at bounding box center [614, 278] width 1161 height 512
click at [681, 20] on font "Escapades" at bounding box center [676, 26] width 62 height 14
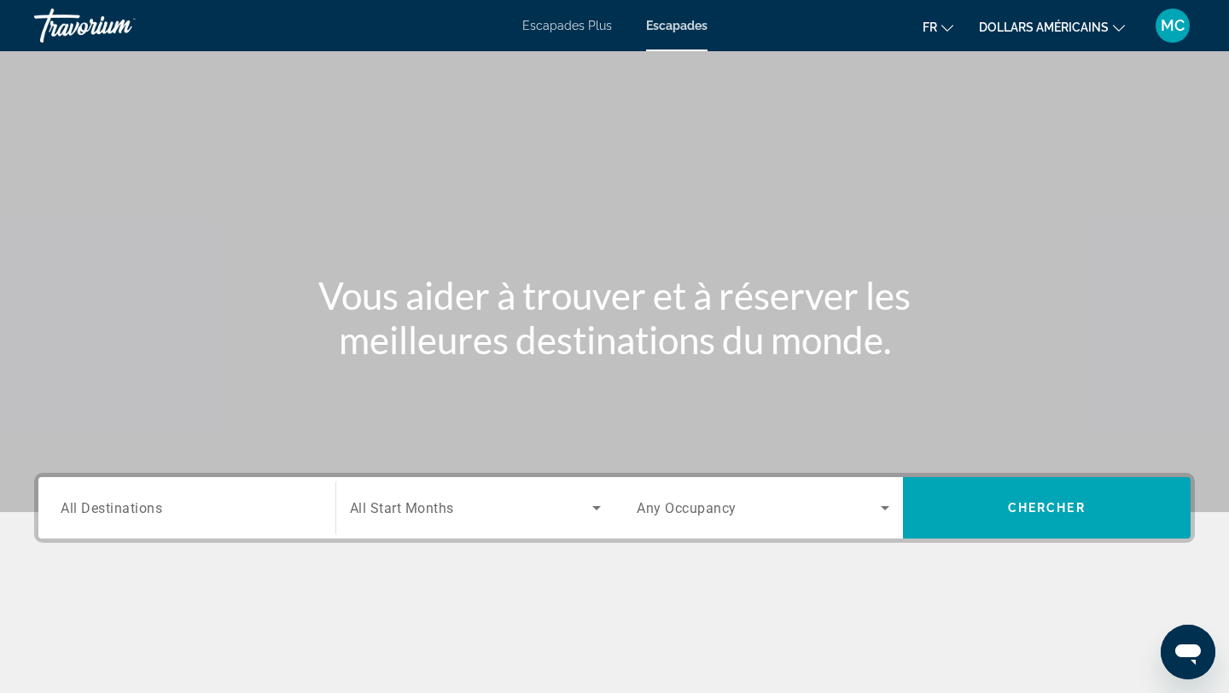
click at [213, 511] on input "Destination All Destinations" at bounding box center [187, 509] width 253 height 20
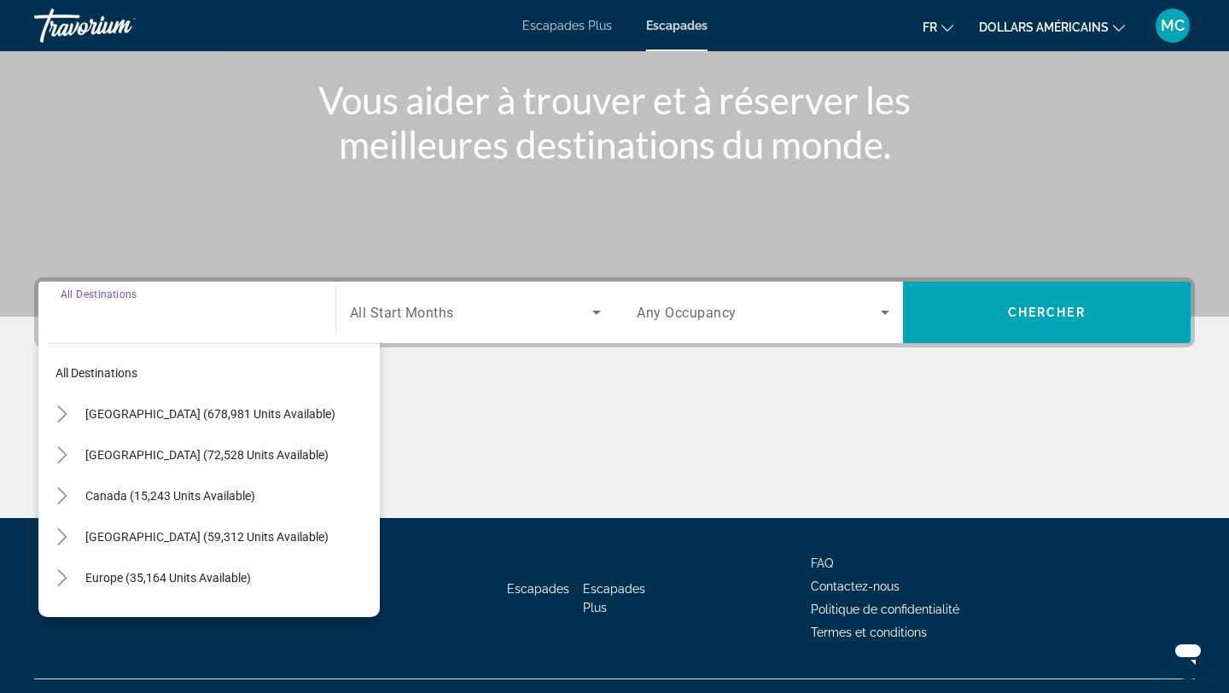
scroll to position [230, 0]
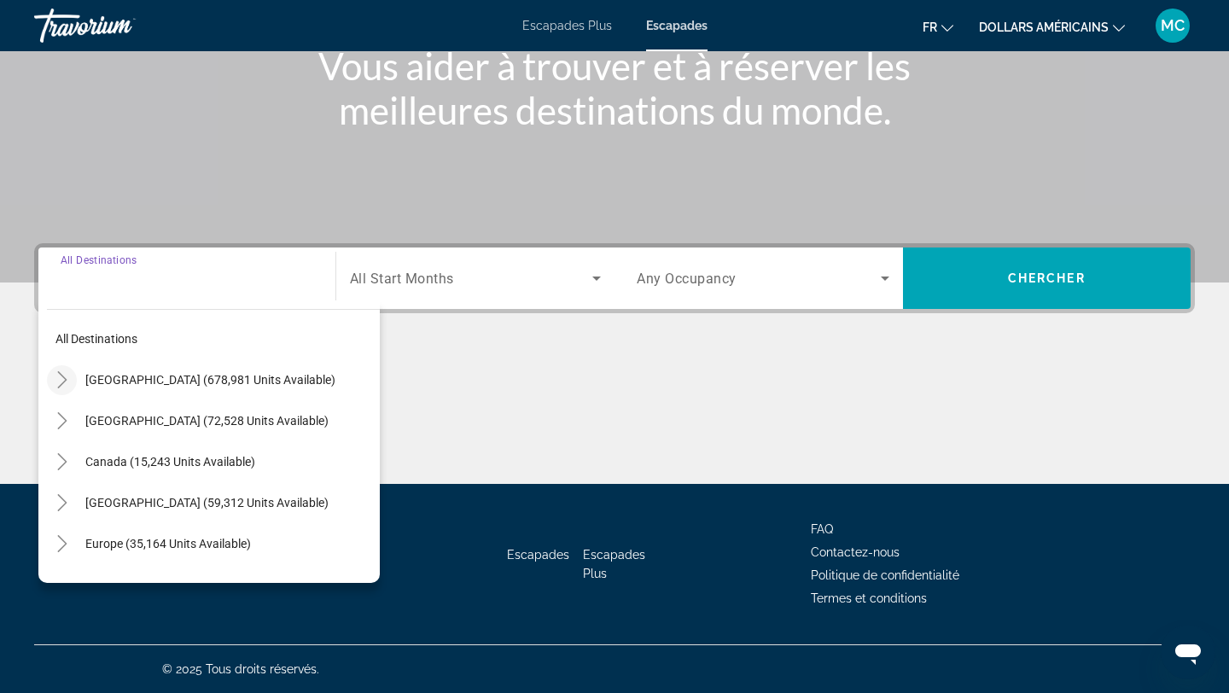
click at [61, 387] on icon "Toggle United States (678,981 units available)" at bounding box center [62, 379] width 17 height 17
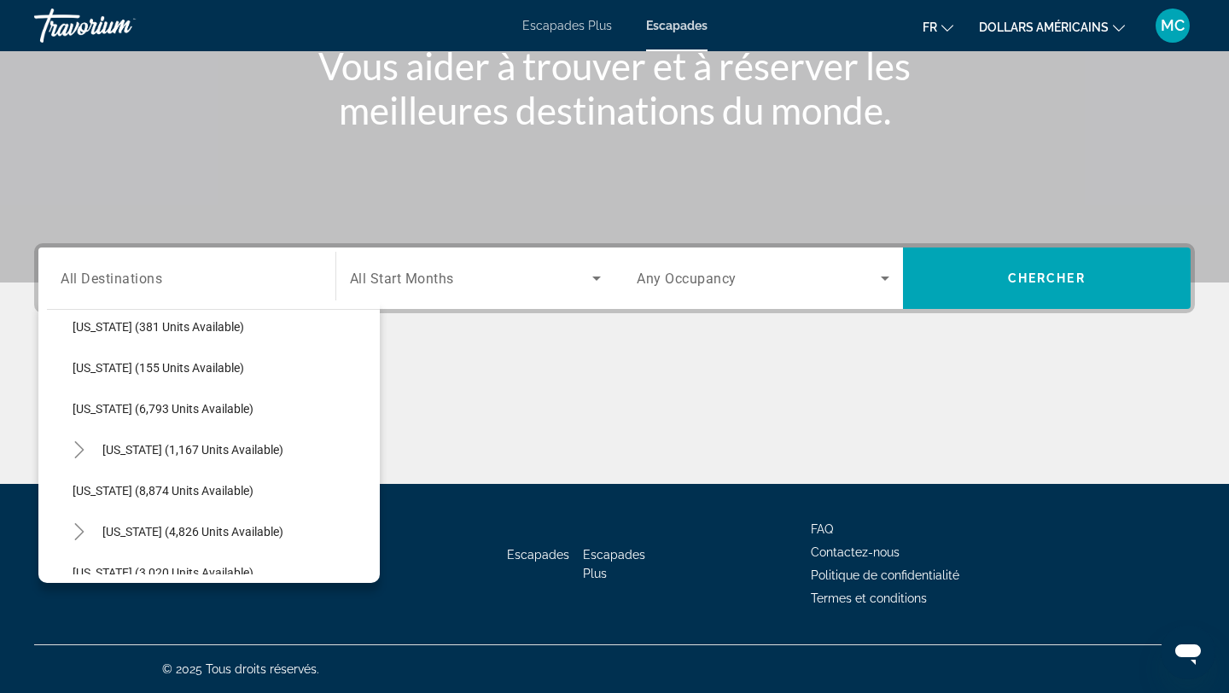
scroll to position [675, 0]
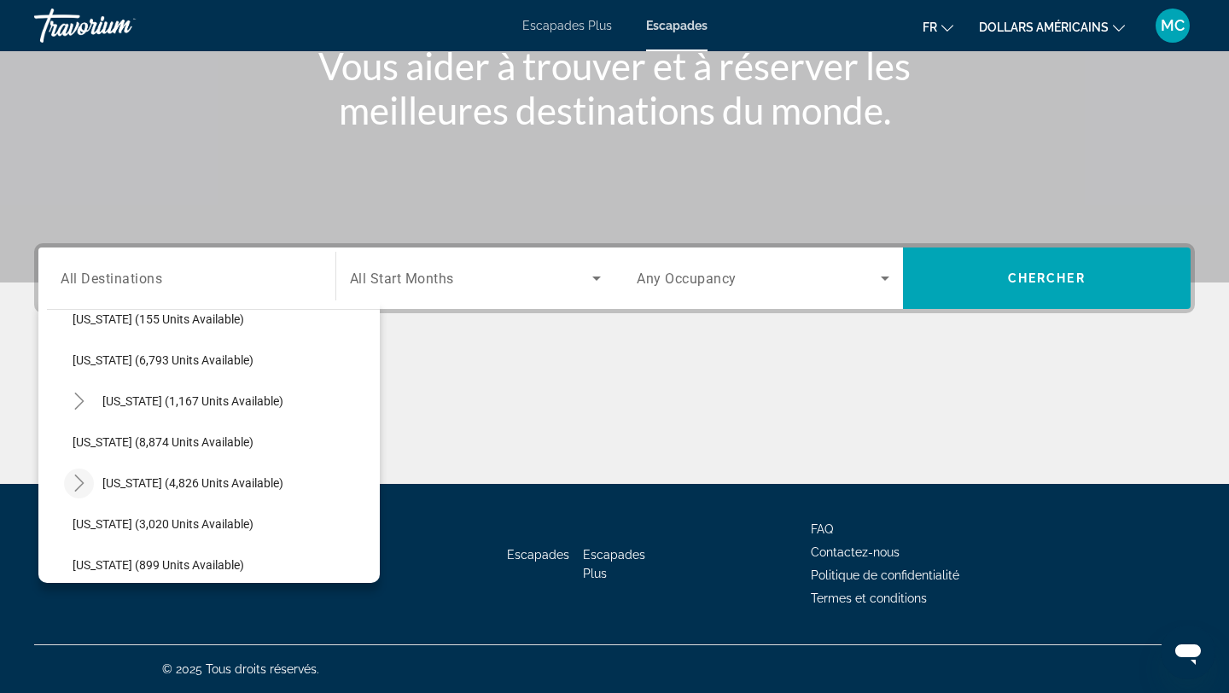
click at [74, 488] on icon "Toggle Massachusetts (4,826 units available)" at bounding box center [79, 483] width 17 height 17
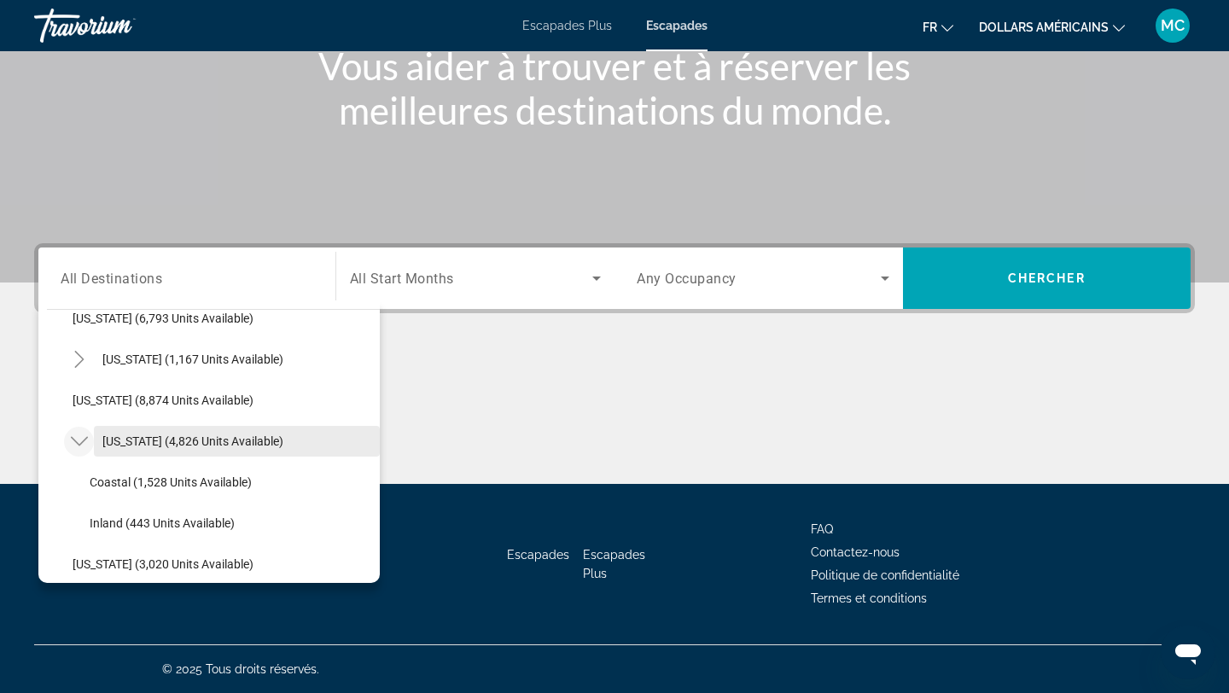
scroll to position [714, 0]
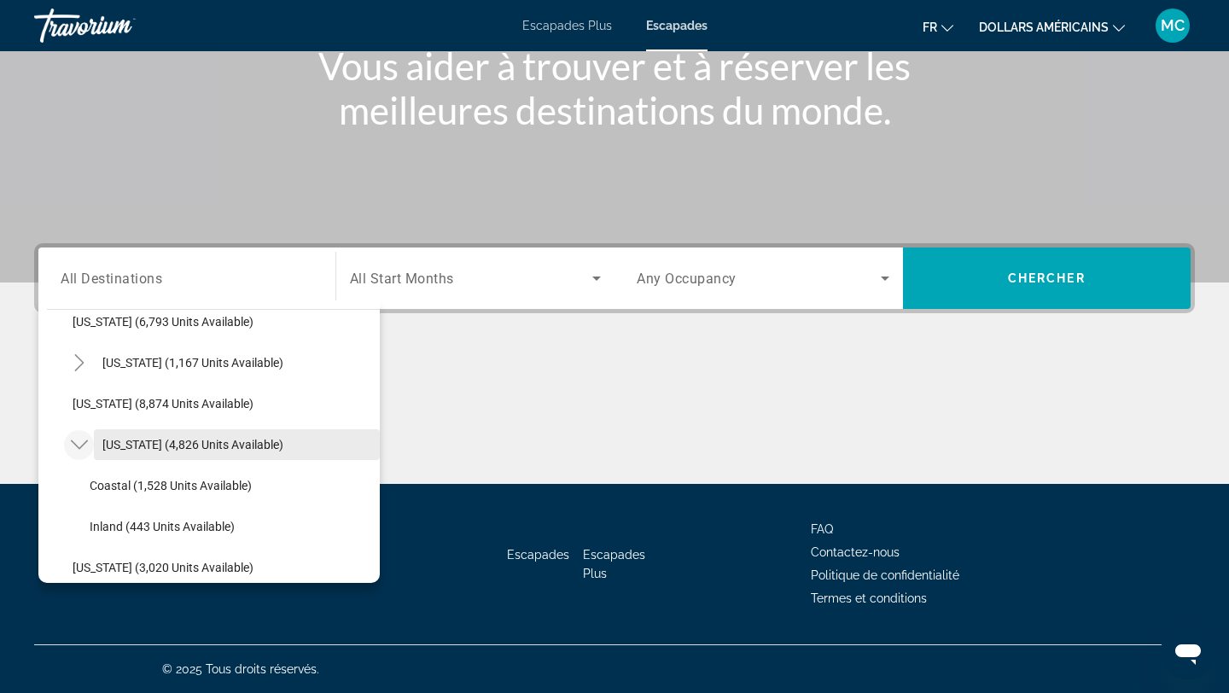
click at [207, 446] on span "[US_STATE] (4,826 units available)" at bounding box center [192, 445] width 181 height 14
type input "**********"
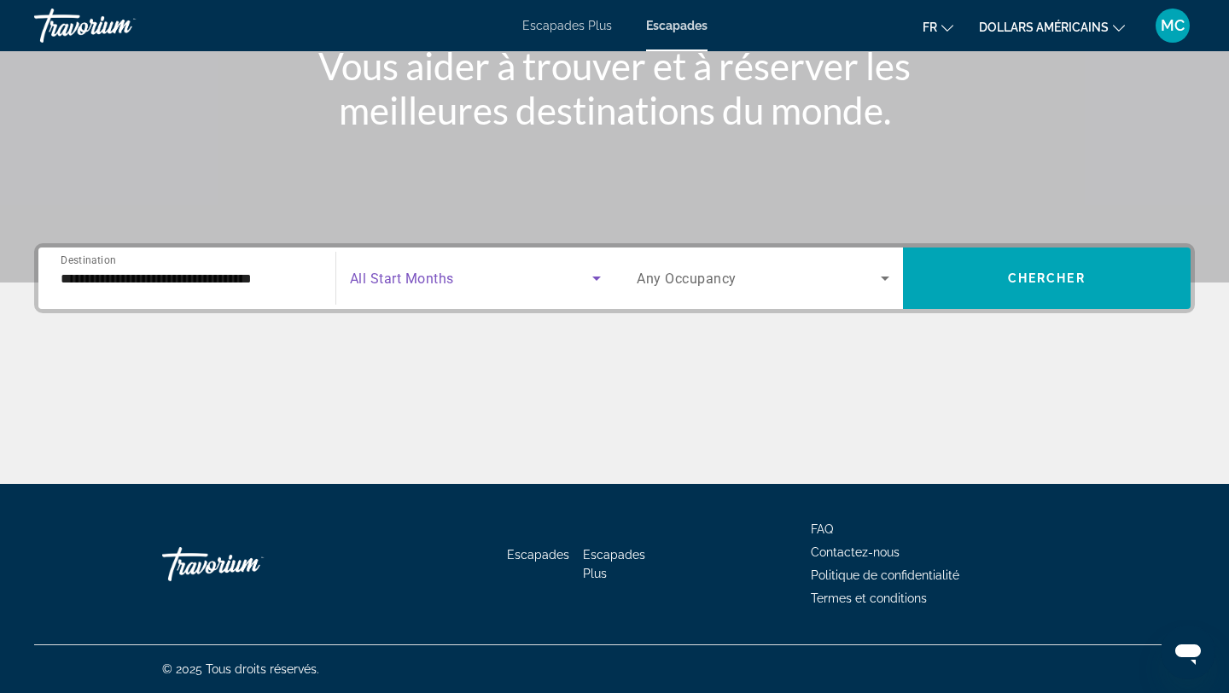
click at [575, 285] on span "Search widget" at bounding box center [471, 278] width 243 height 20
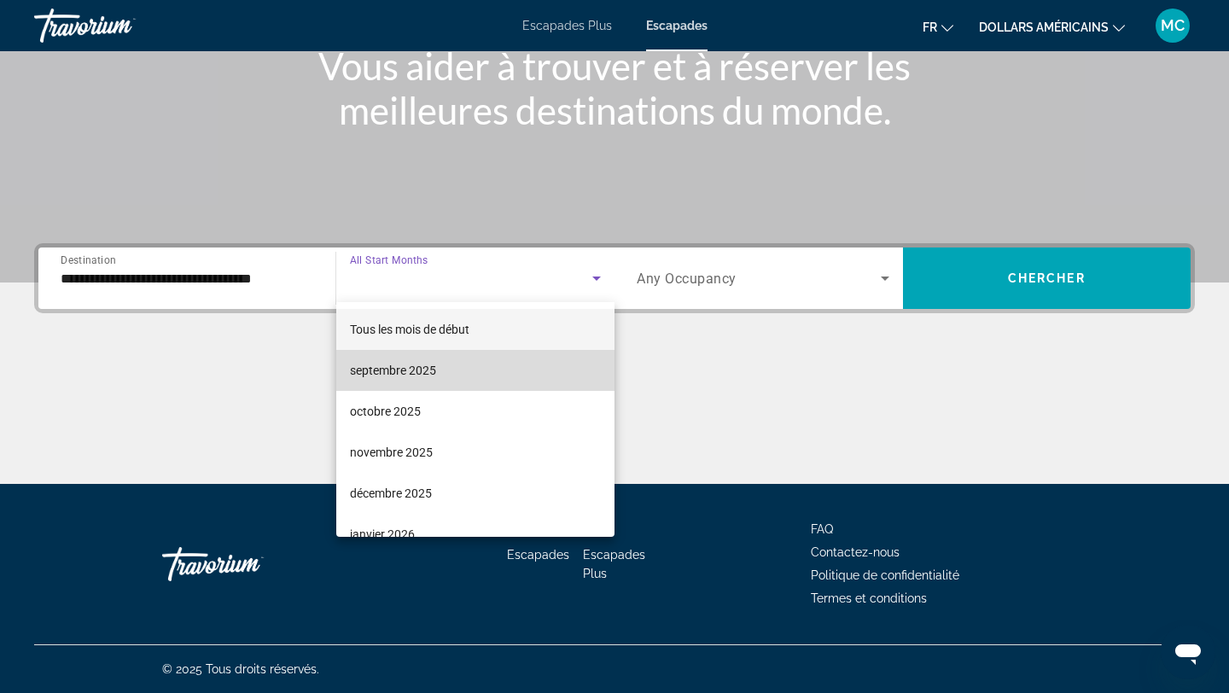
click at [519, 369] on mat-option "septembre 2025" at bounding box center [475, 370] width 279 height 41
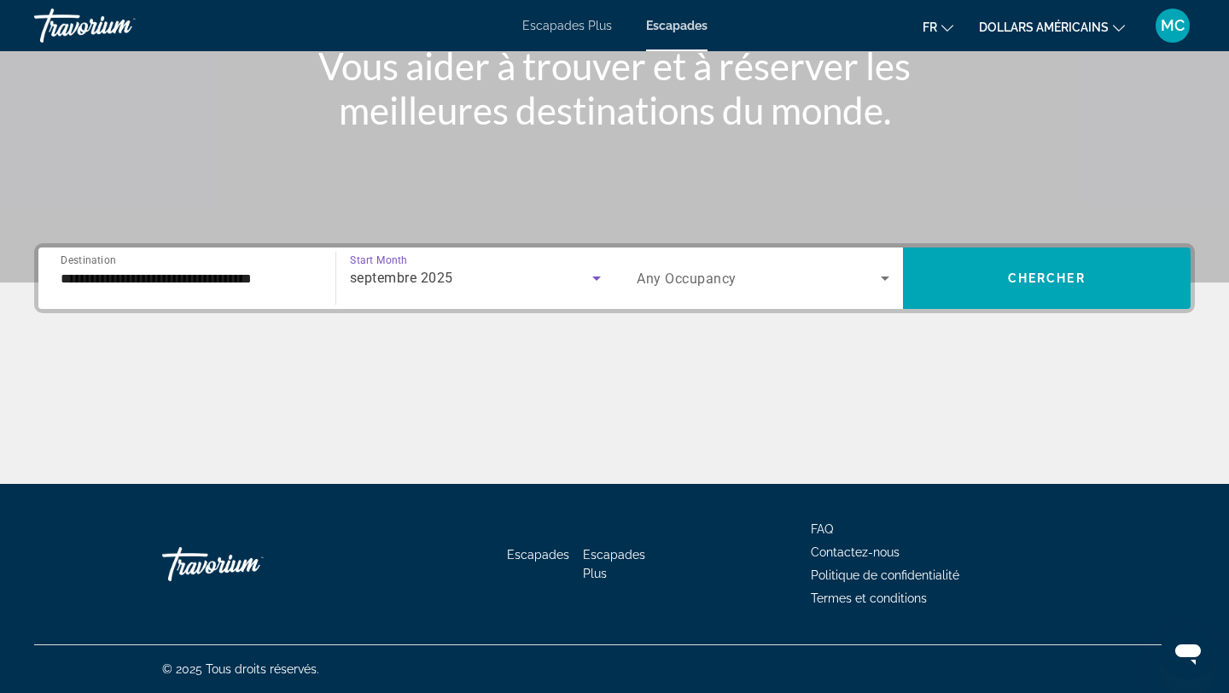
click at [852, 282] on span "Search widget" at bounding box center [759, 278] width 244 height 20
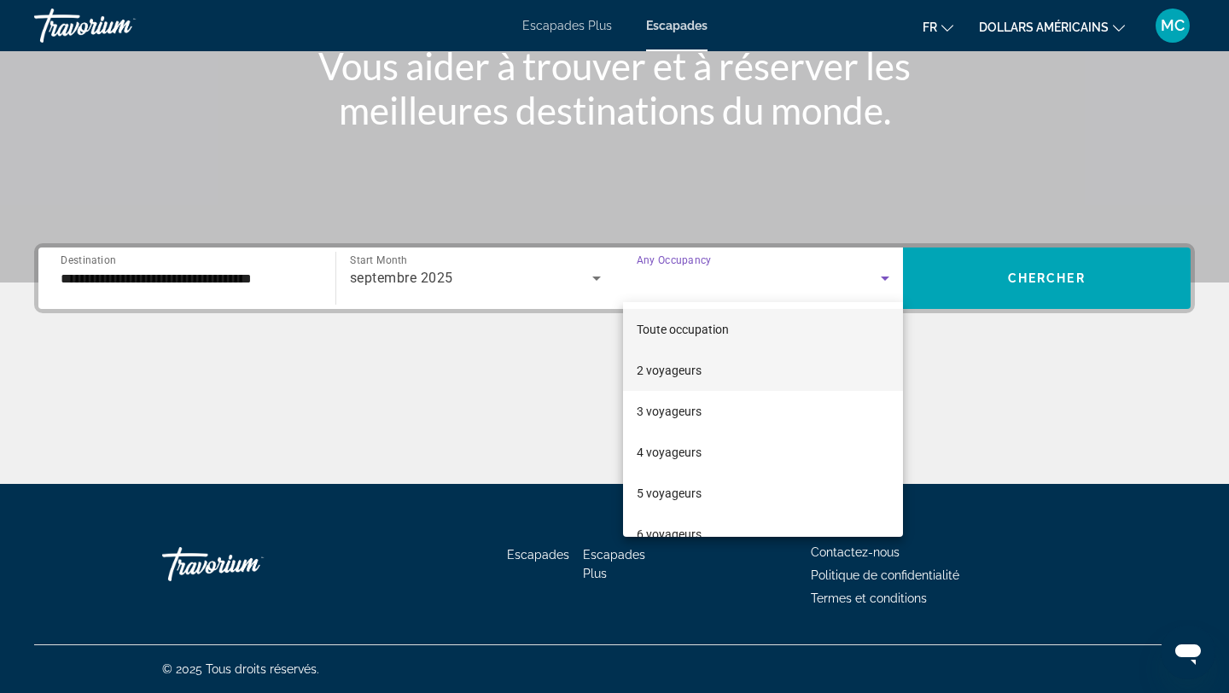
click at [800, 363] on mat-option "2 voyageurs" at bounding box center [763, 370] width 280 height 41
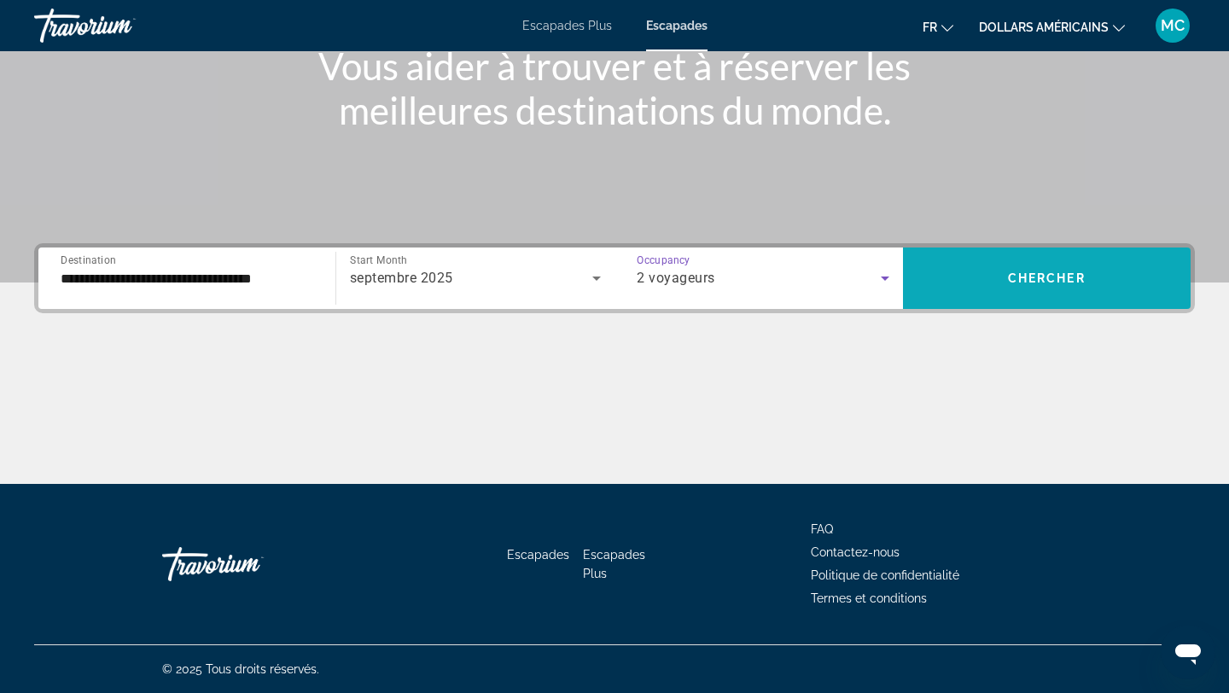
click at [990, 269] on span "Search widget" at bounding box center [1047, 278] width 289 height 41
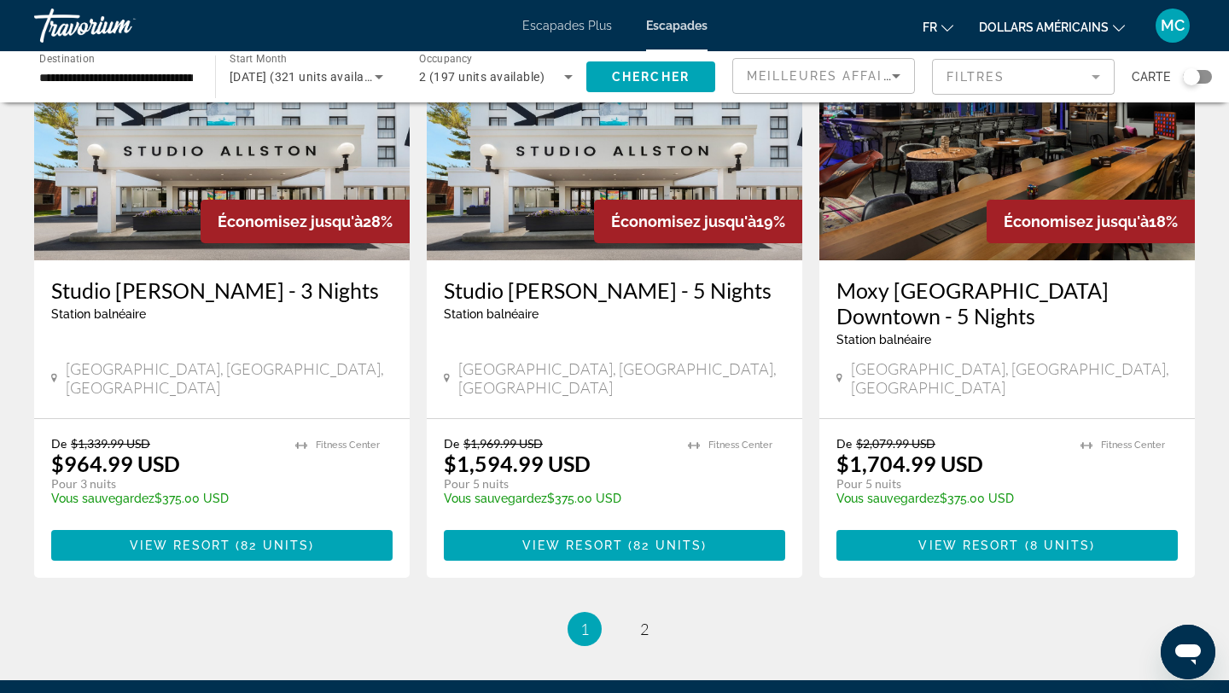
scroll to position [2145, 0]
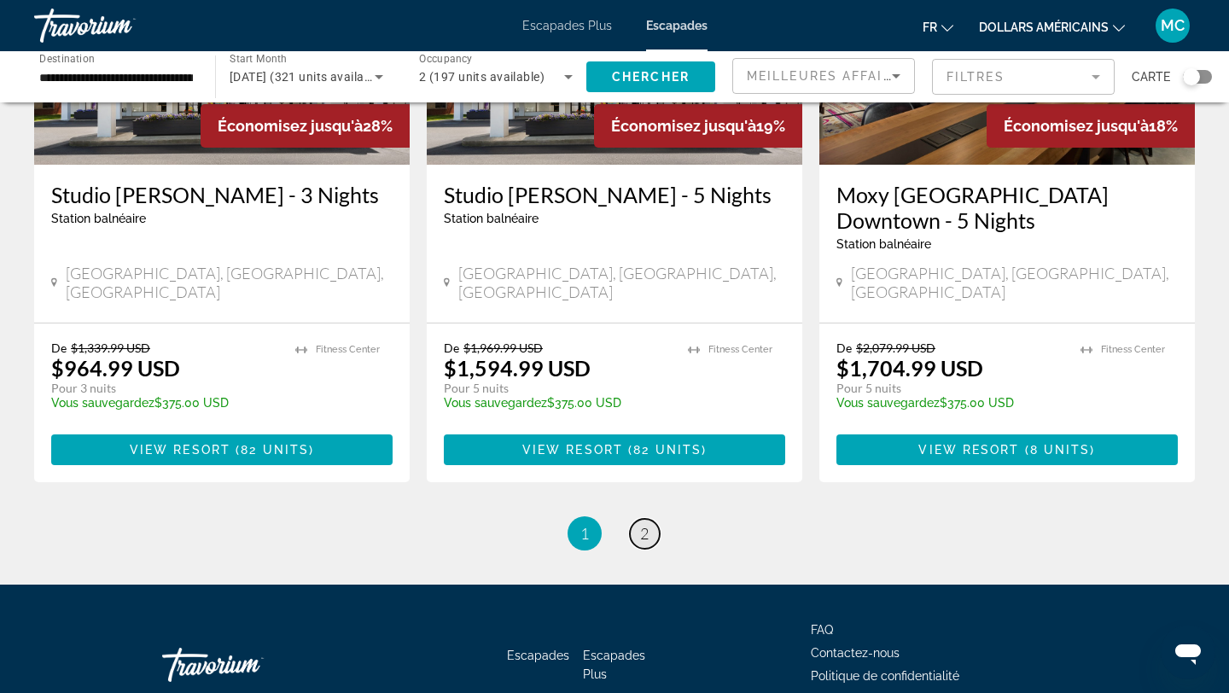
click at [645, 524] on span "2" at bounding box center [644, 533] width 9 height 19
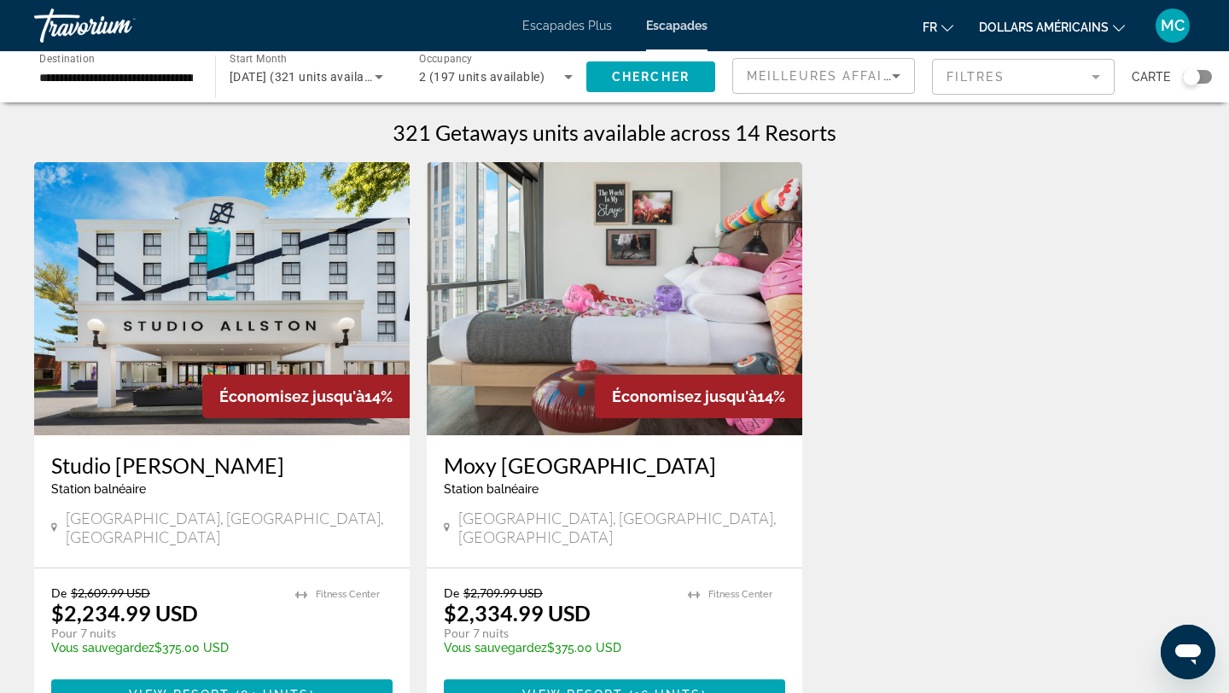
click at [1166, 33] on font "MC" at bounding box center [1173, 25] width 24 height 18
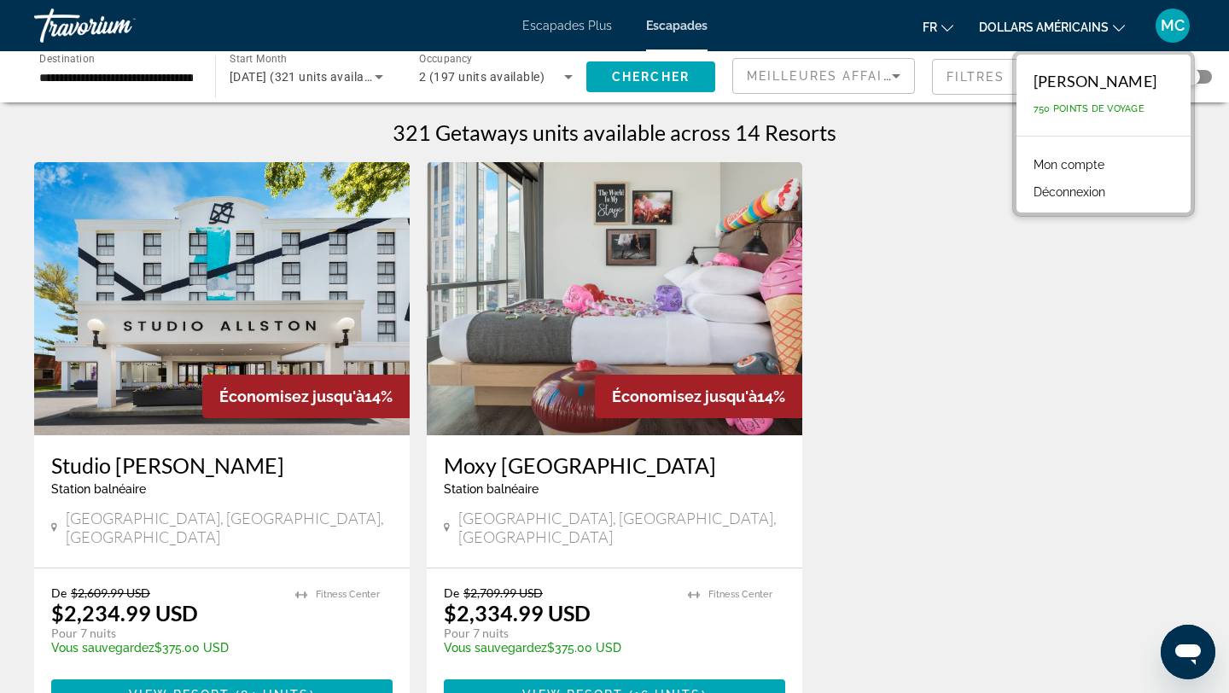
click at [1104, 108] on font "750 points de voyage" at bounding box center [1089, 108] width 111 height 11
click at [18, 119] on div "**********" at bounding box center [614, 415] width 1229 height 830
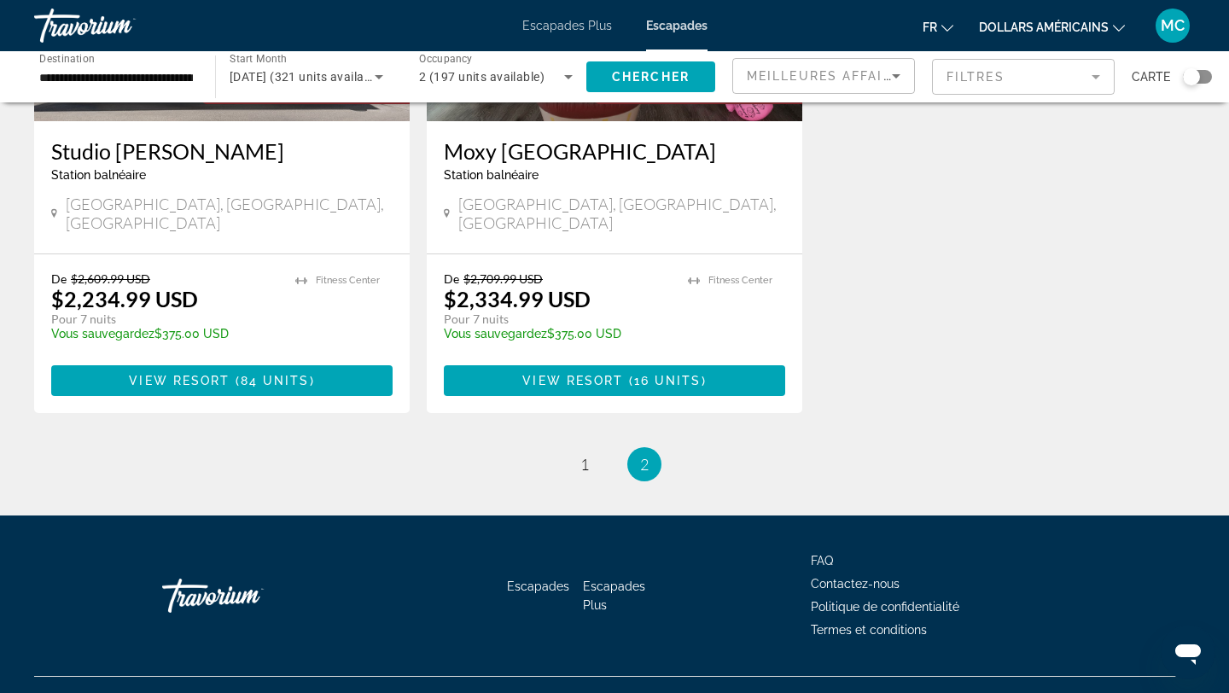
scroll to position [327, 0]
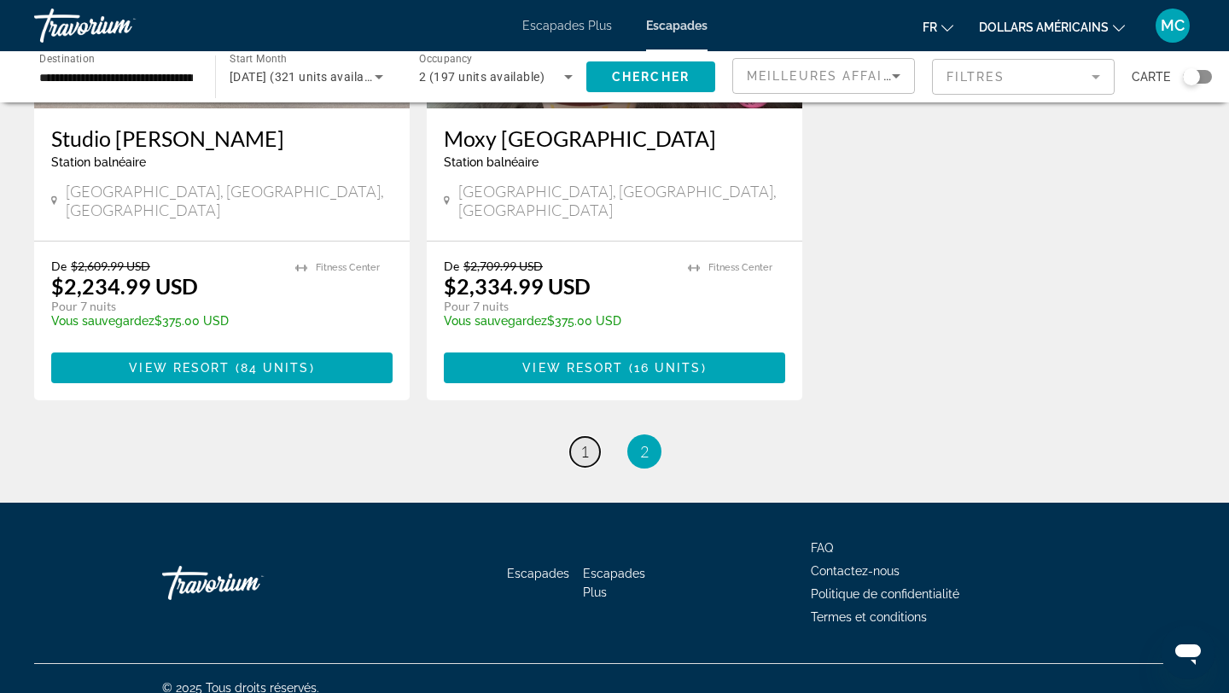
click at [580, 437] on link "page 1" at bounding box center [585, 452] width 30 height 30
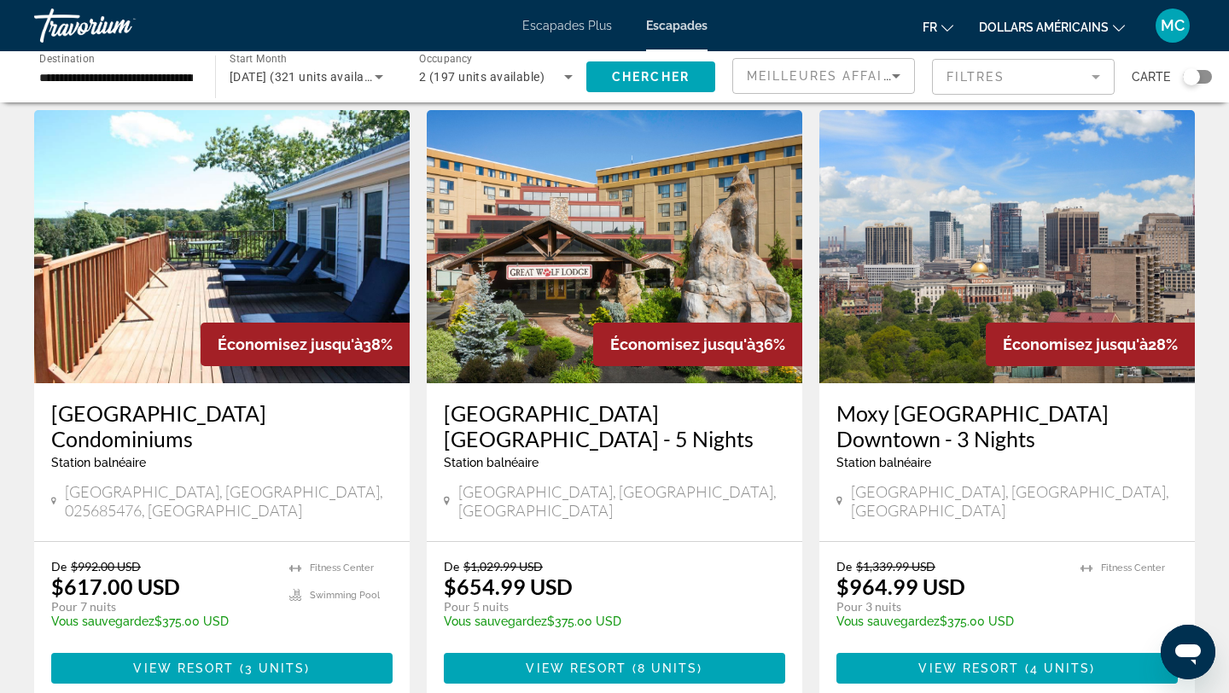
scroll to position [1309, 0]
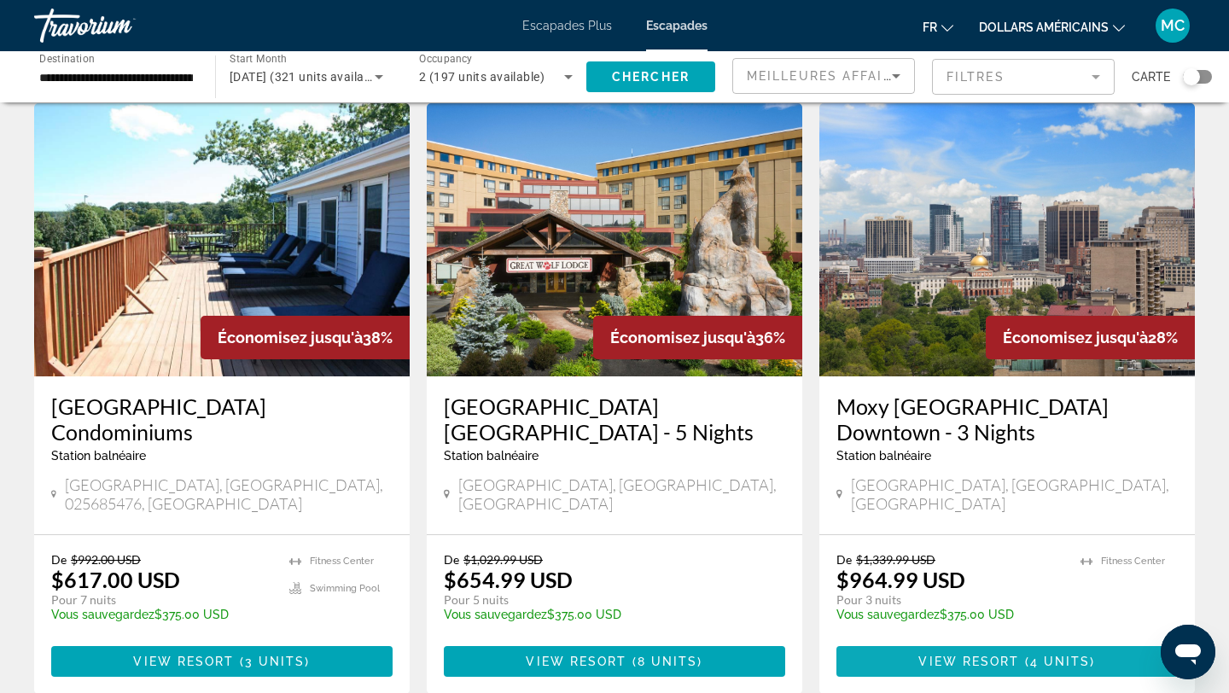
click at [971, 655] on span "View Resort" at bounding box center [969, 662] width 101 height 14
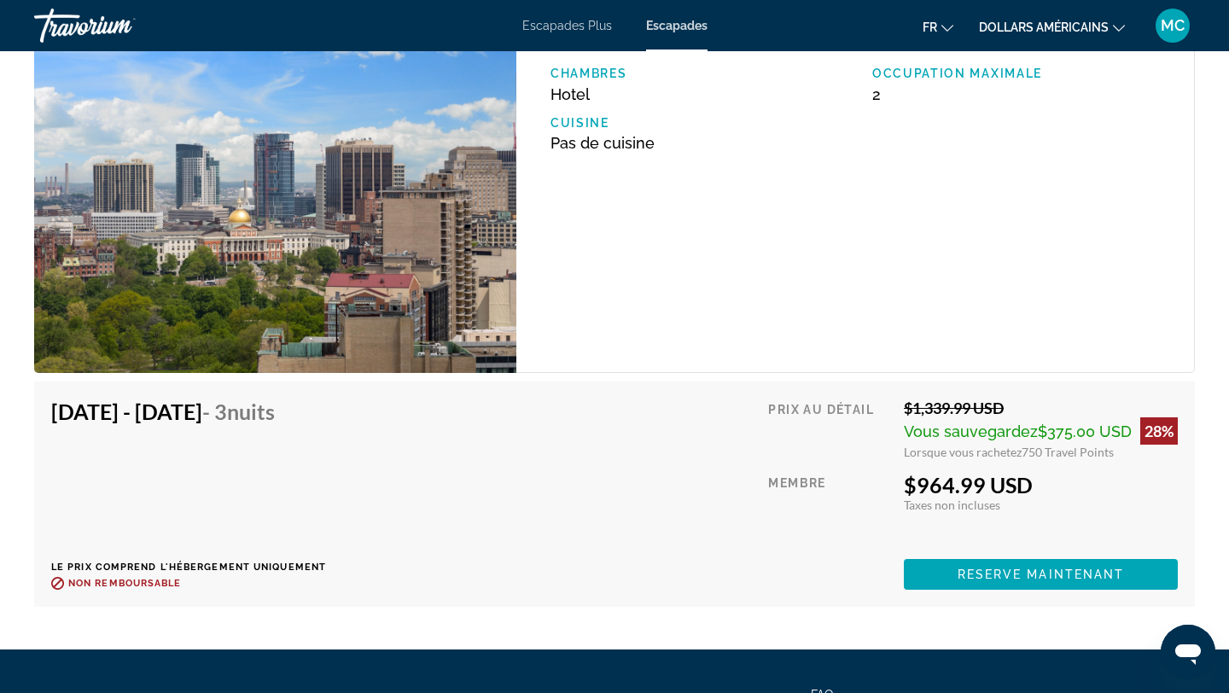
scroll to position [2590, 0]
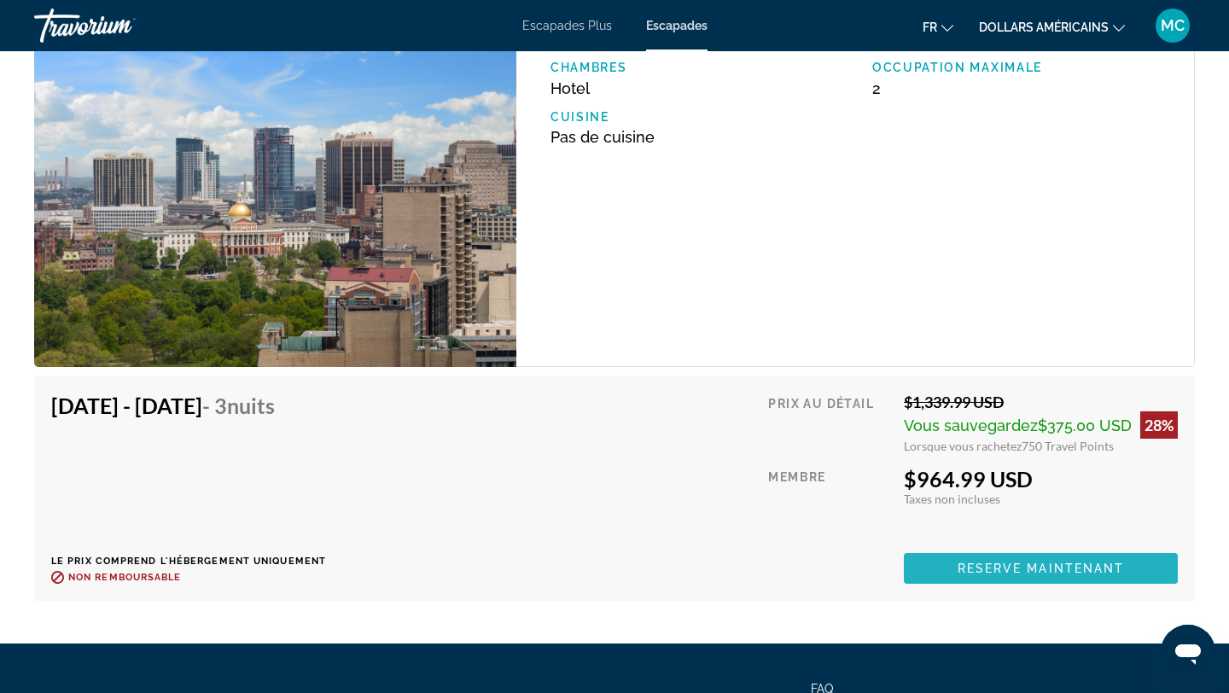
click at [970, 572] on span "Reserve maintenant" at bounding box center [1041, 569] width 167 height 14
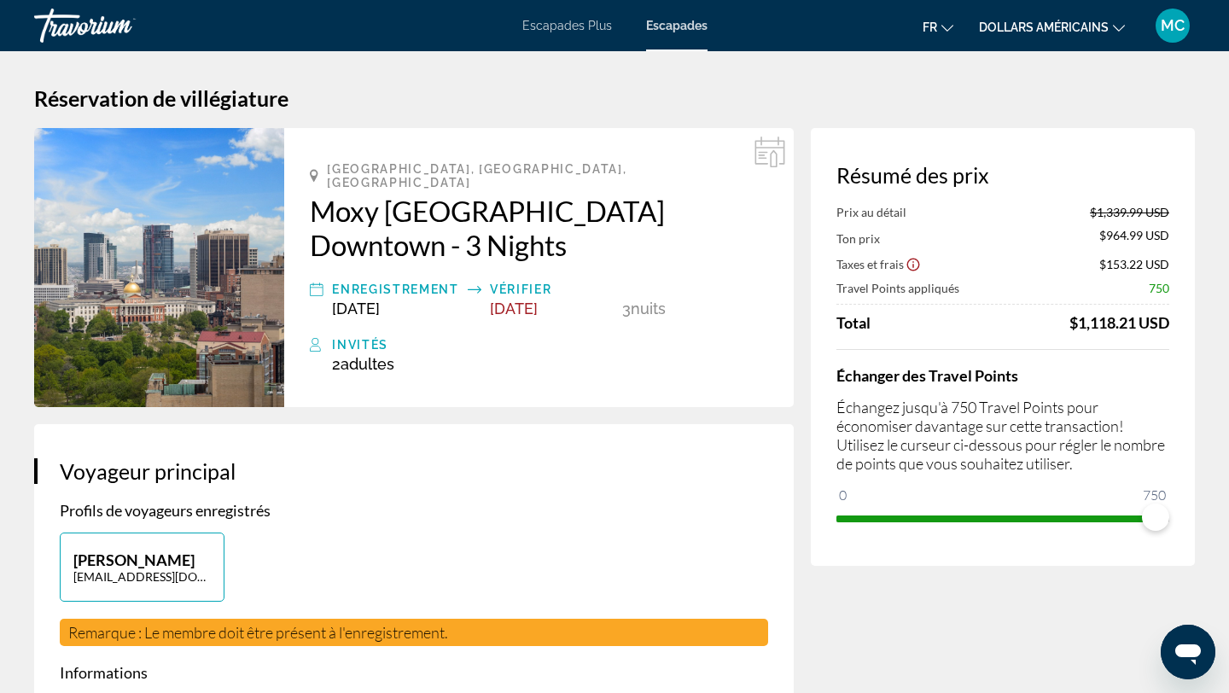
click at [1162, 38] on div "MC" at bounding box center [1173, 26] width 34 height 34
